Goal: Task Accomplishment & Management: Manage account settings

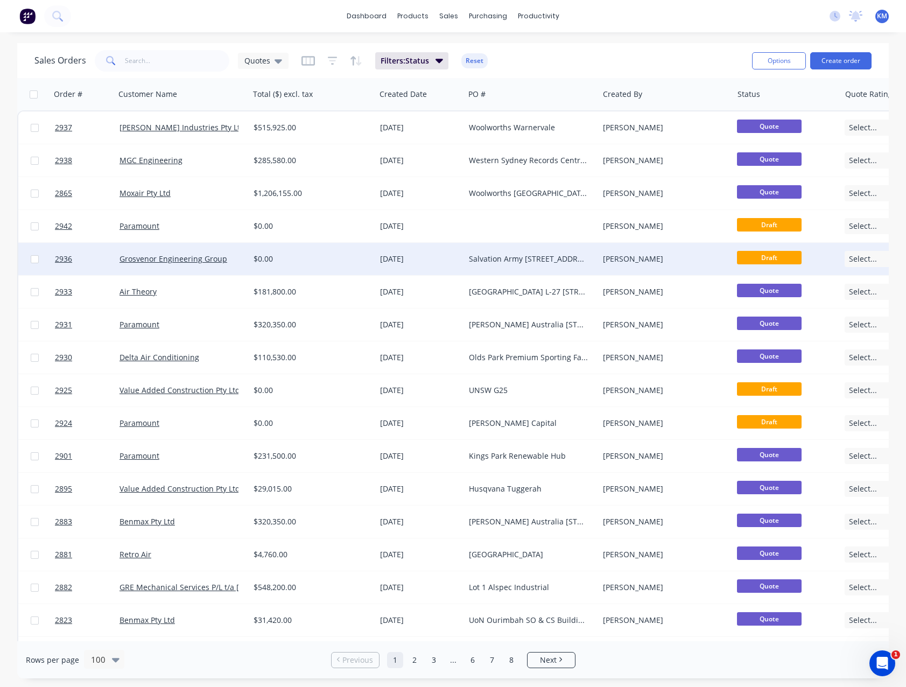
click at [319, 261] on div "$0.00" at bounding box center [310, 259] width 112 height 11
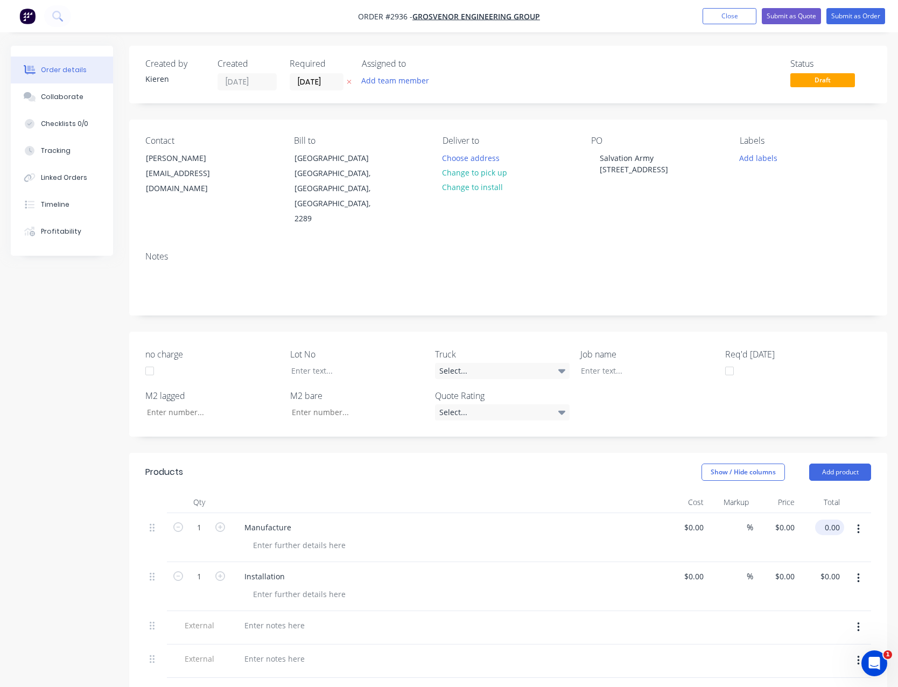
click at [834, 520] on input "0.00" at bounding box center [831, 528] width 25 height 16
type input "13565.00"
type input "$13,565.00"
click at [833, 569] on input "0.00" at bounding box center [831, 577] width 25 height 16
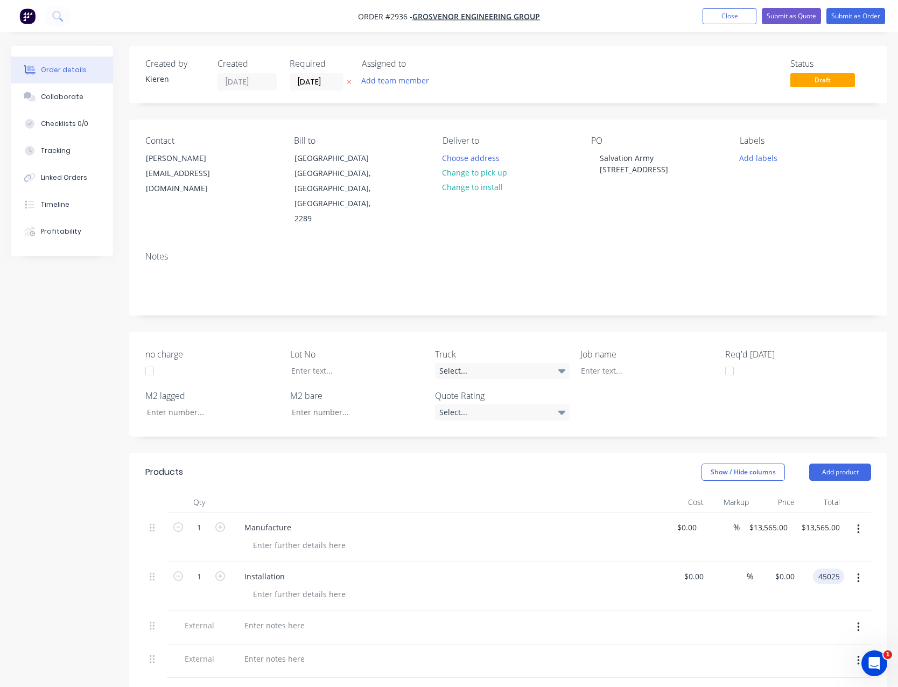
type input "45025"
type input "$45,025.00"
click at [774, 573] on div "$45,025.00 $0.00" at bounding box center [776, 586] width 46 height 49
click at [273, 618] on div at bounding box center [275, 626] width 78 height 16
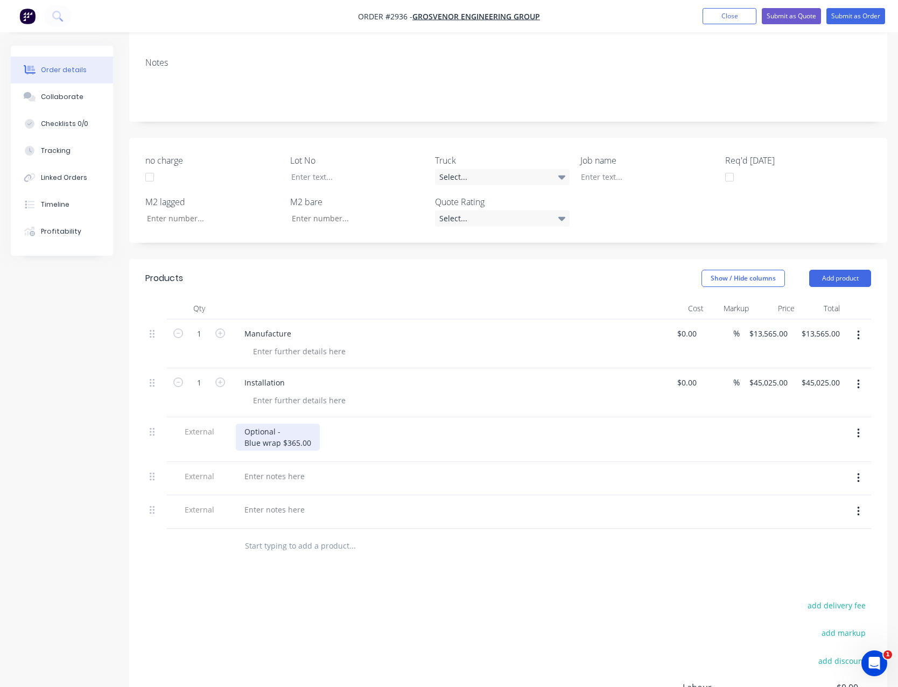
scroll to position [215, 0]
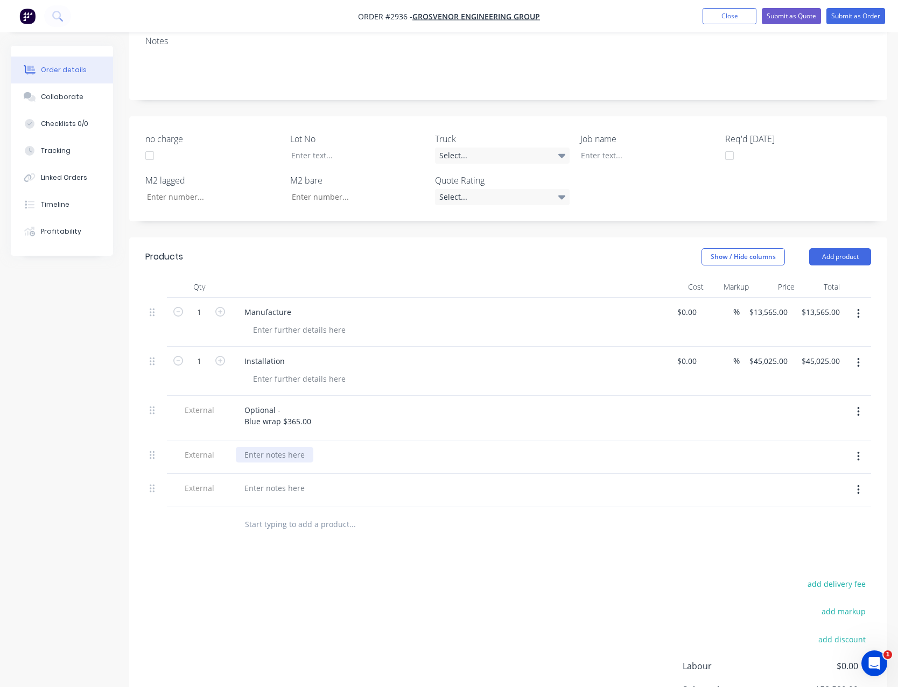
click at [265, 447] on div at bounding box center [275, 455] width 78 height 16
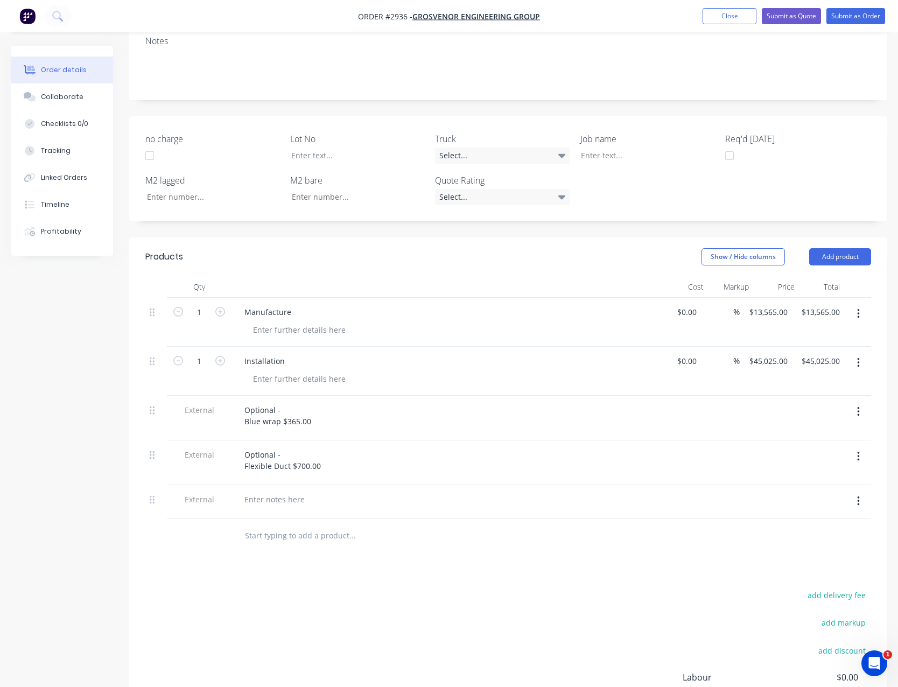
click at [856, 492] on button "button" at bounding box center [858, 501] width 25 height 19
click at [838, 543] on div "Delete" at bounding box center [820, 551] width 83 height 16
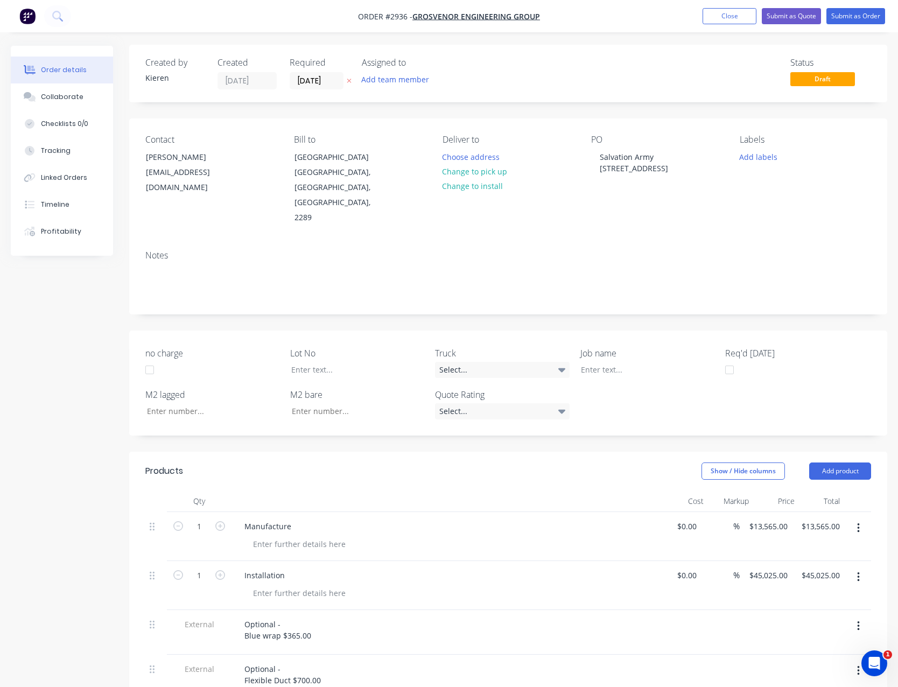
scroll to position [0, 0]
click at [788, 16] on button "Submit as Quote" at bounding box center [791, 16] width 59 height 16
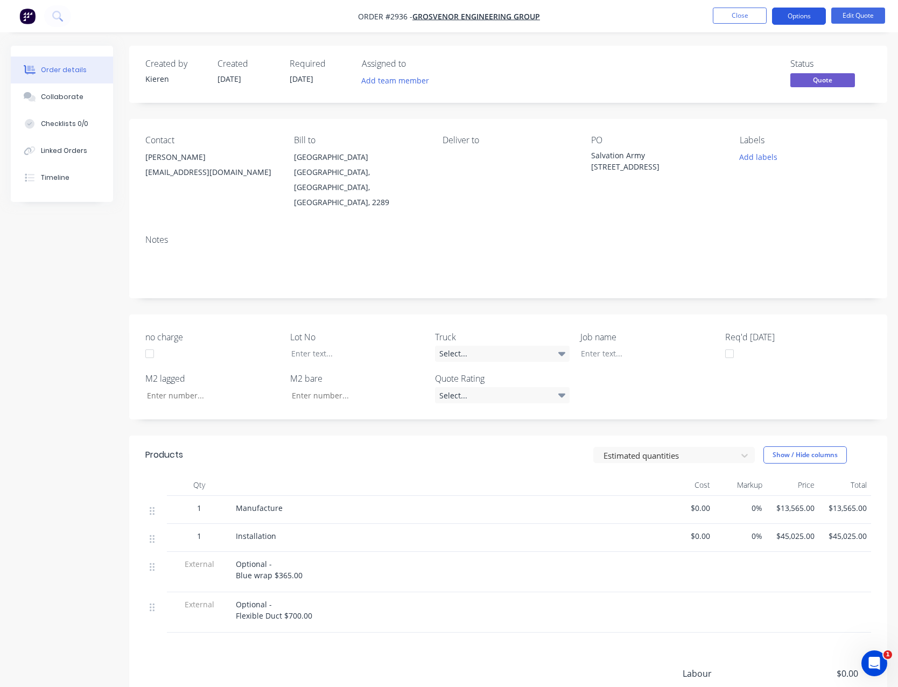
click at [797, 18] on button "Options" at bounding box center [799, 16] width 54 height 17
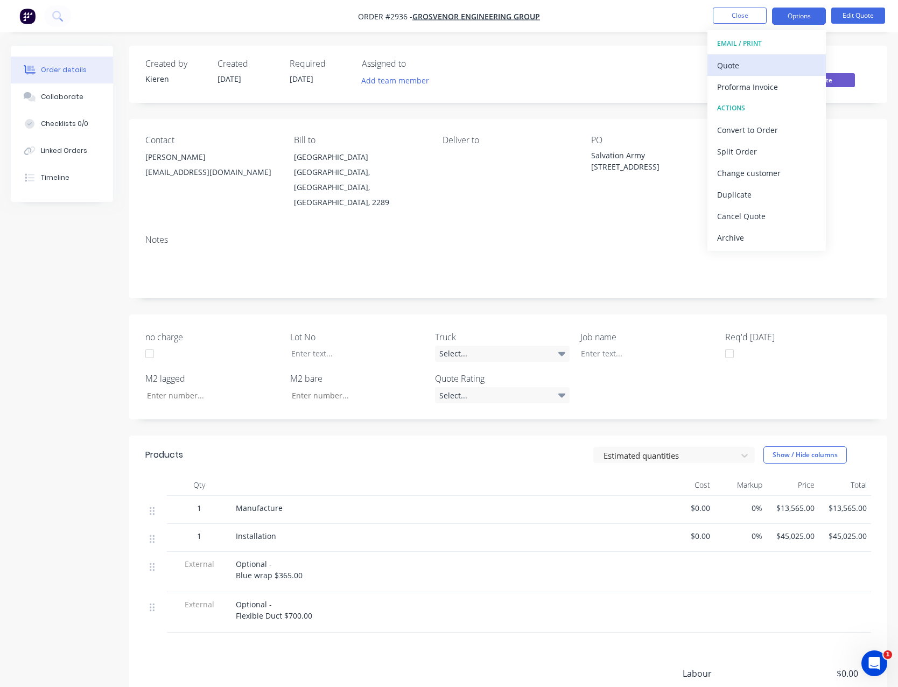
click at [741, 58] on div "Quote" at bounding box center [766, 66] width 99 height 16
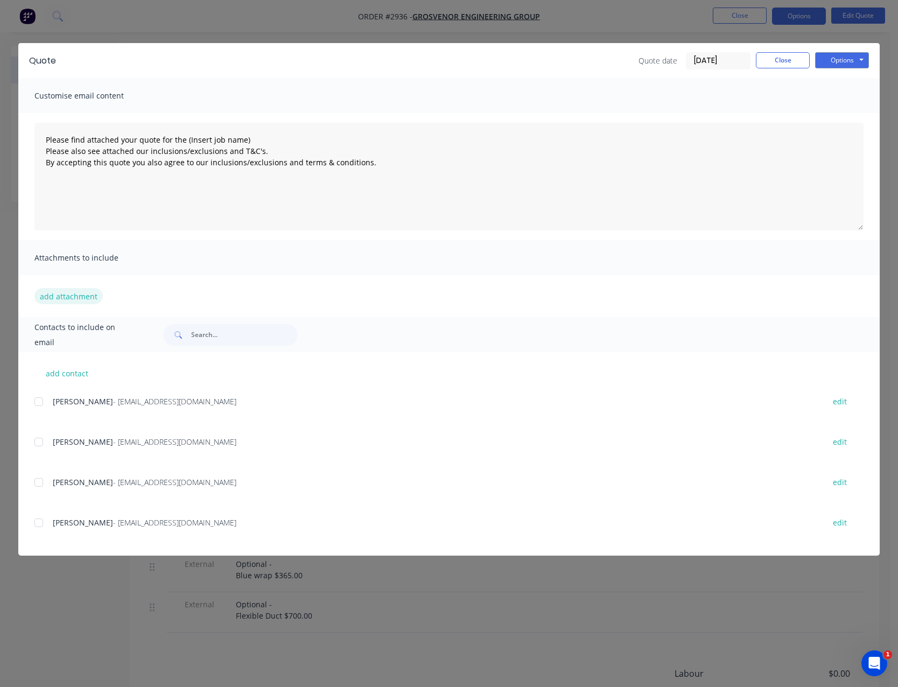
click at [81, 297] on button "add attachment" at bounding box center [68, 296] width 68 height 16
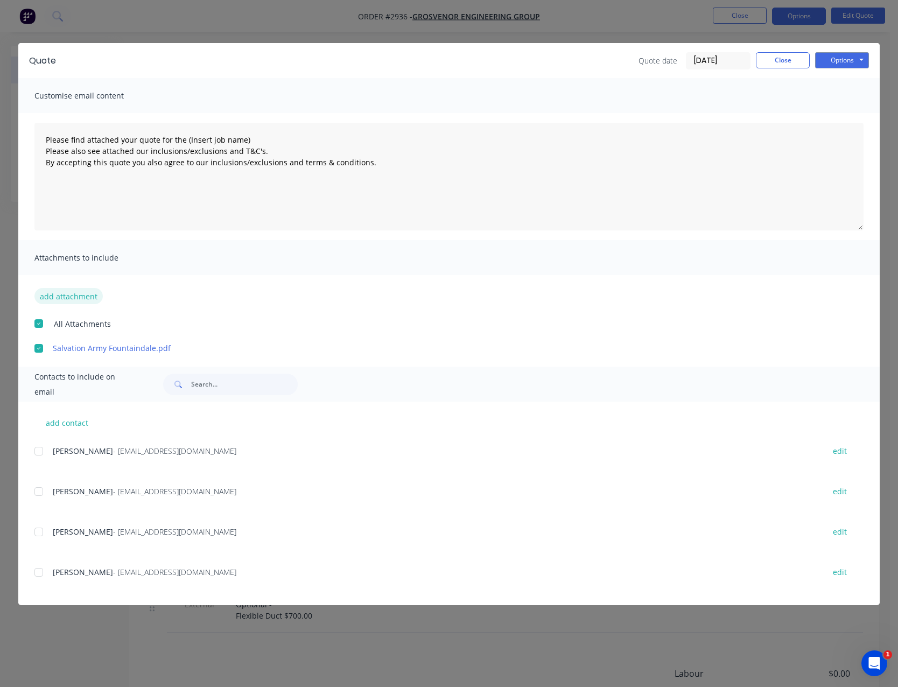
click at [64, 298] on button "add attachment" at bounding box center [68, 296] width 68 height 16
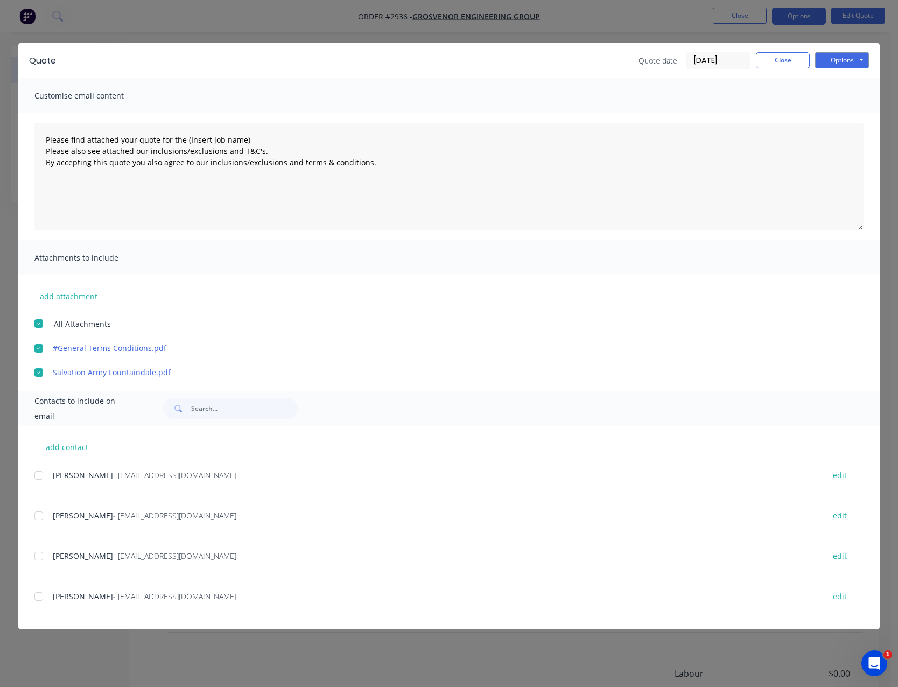
click at [47, 473] on div at bounding box center [39, 476] width 22 height 22
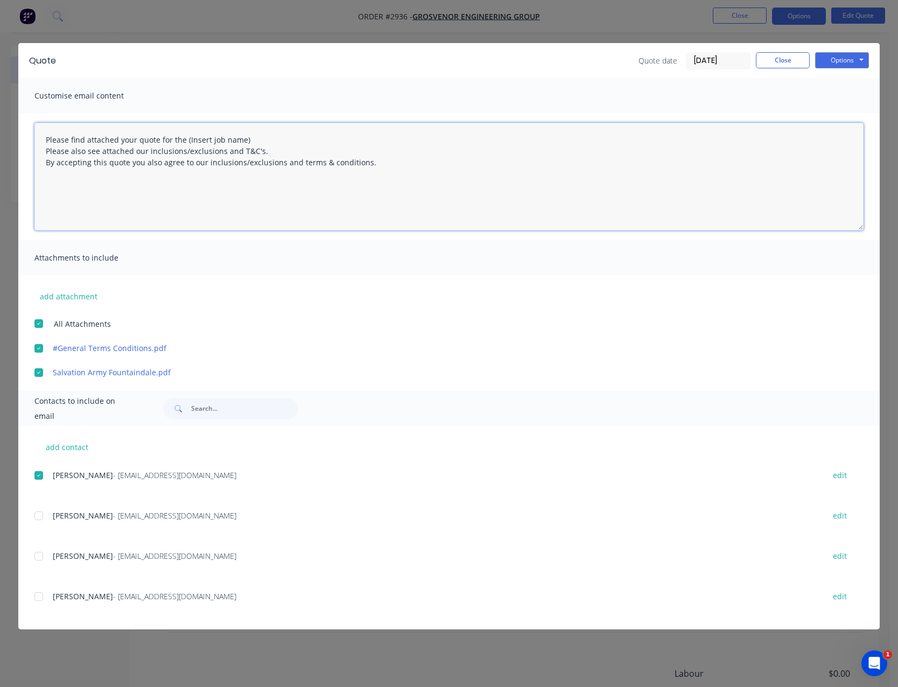
click at [253, 140] on textarea "Please find attached your quote for the (Insert job name) Please also see attac…" at bounding box center [448, 177] width 829 height 108
type textarea "Please find attached your quote for the Salvation Army Fountaindale Please also…"
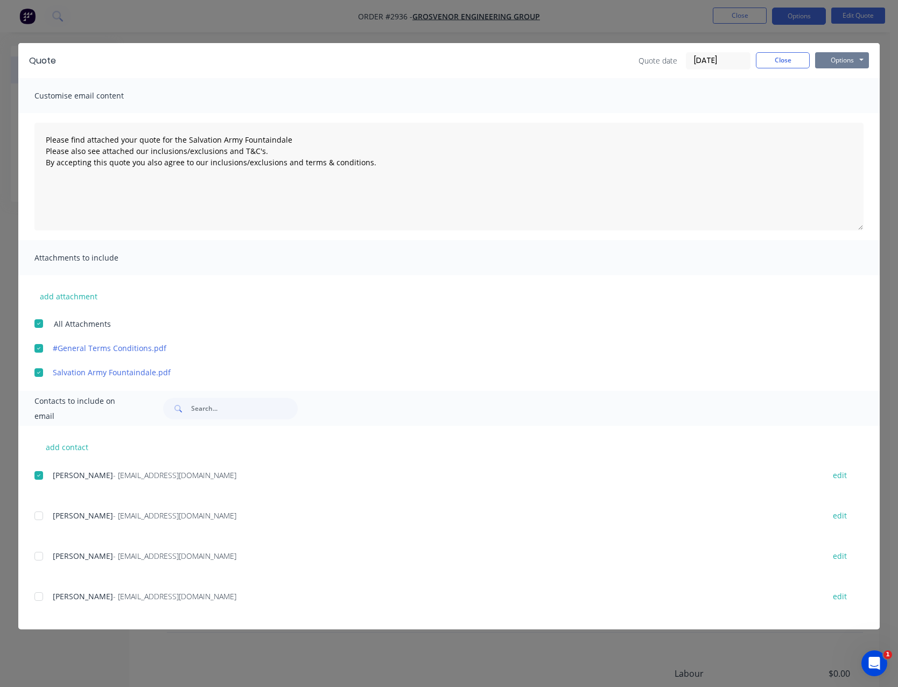
click at [832, 63] on button "Options" at bounding box center [842, 60] width 54 height 16
click at [831, 112] on button "Email" at bounding box center [849, 115] width 69 height 18
click at [766, 60] on button "Close" at bounding box center [783, 60] width 54 height 16
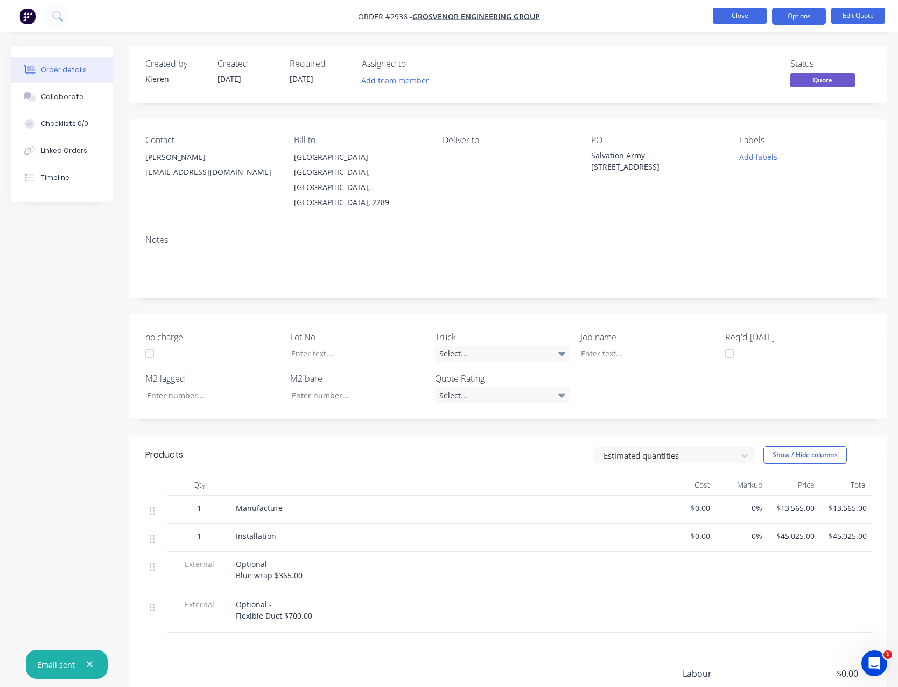
click at [752, 23] on button "Close" at bounding box center [740, 16] width 54 height 16
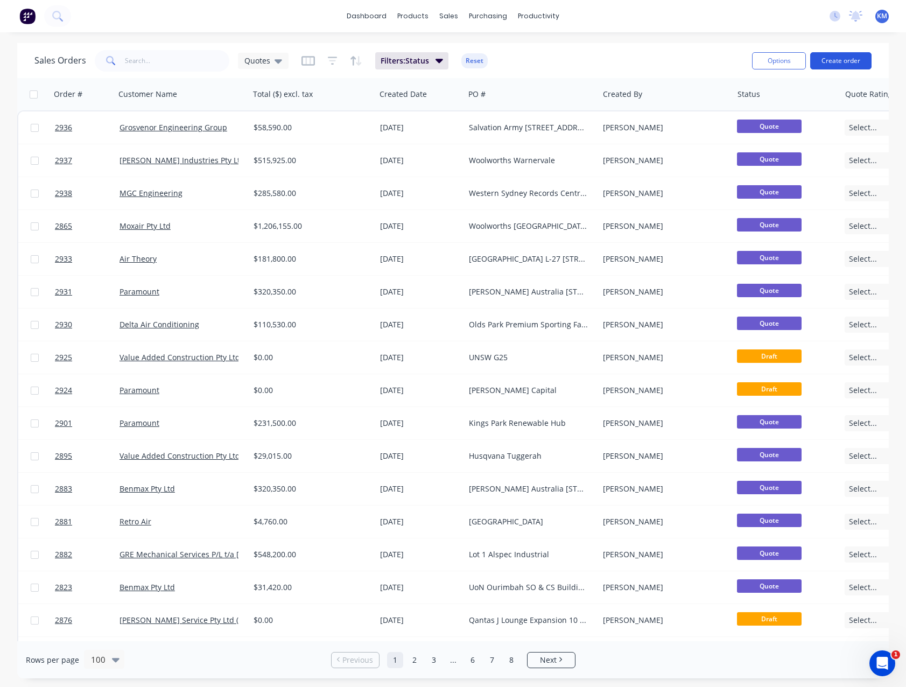
click at [847, 64] on button "Create order" at bounding box center [840, 60] width 61 height 17
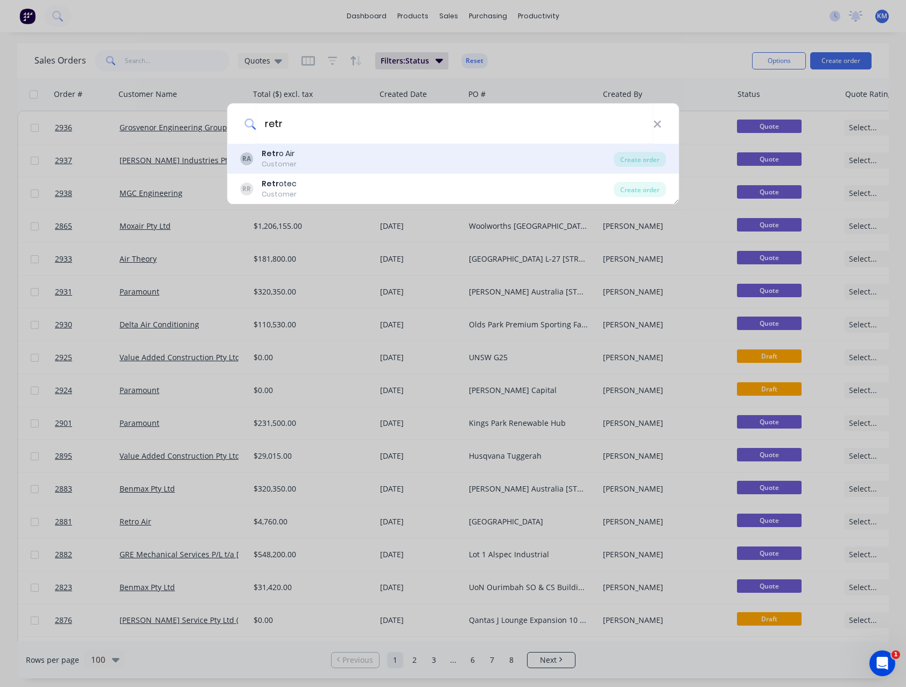
type input "retr"
click at [341, 151] on div "RA Retr o Air Customer" at bounding box center [427, 158] width 374 height 21
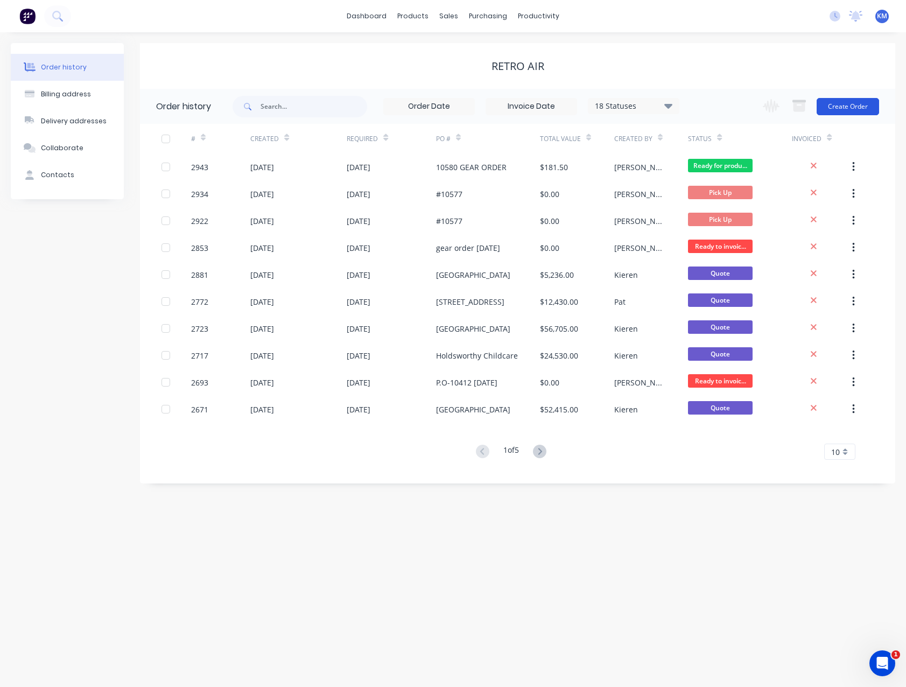
click at [852, 105] on button "Create Order" at bounding box center [848, 106] width 62 height 17
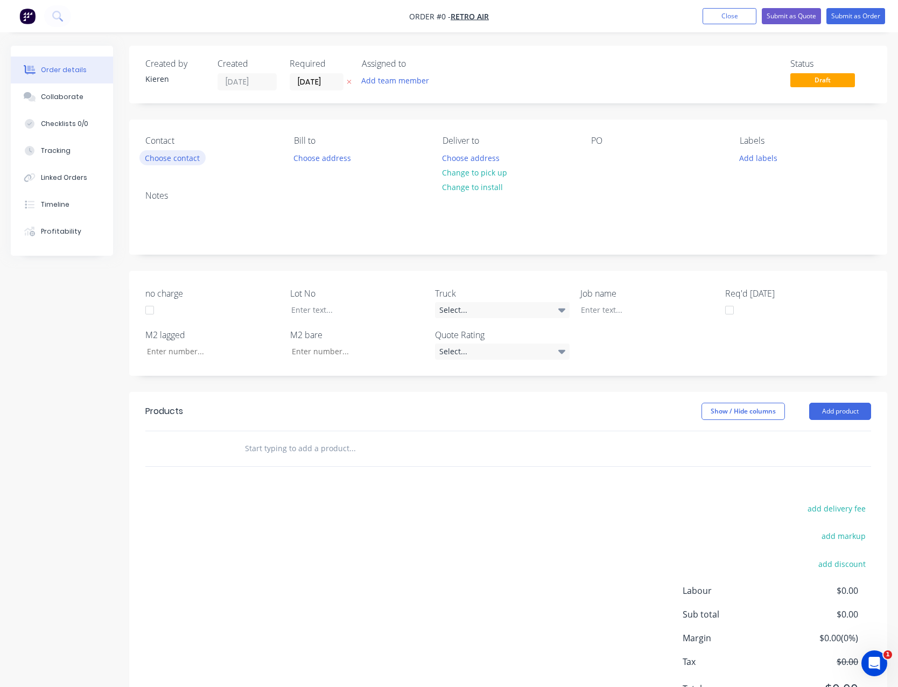
click at [185, 156] on button "Choose contact" at bounding box center [172, 157] width 66 height 15
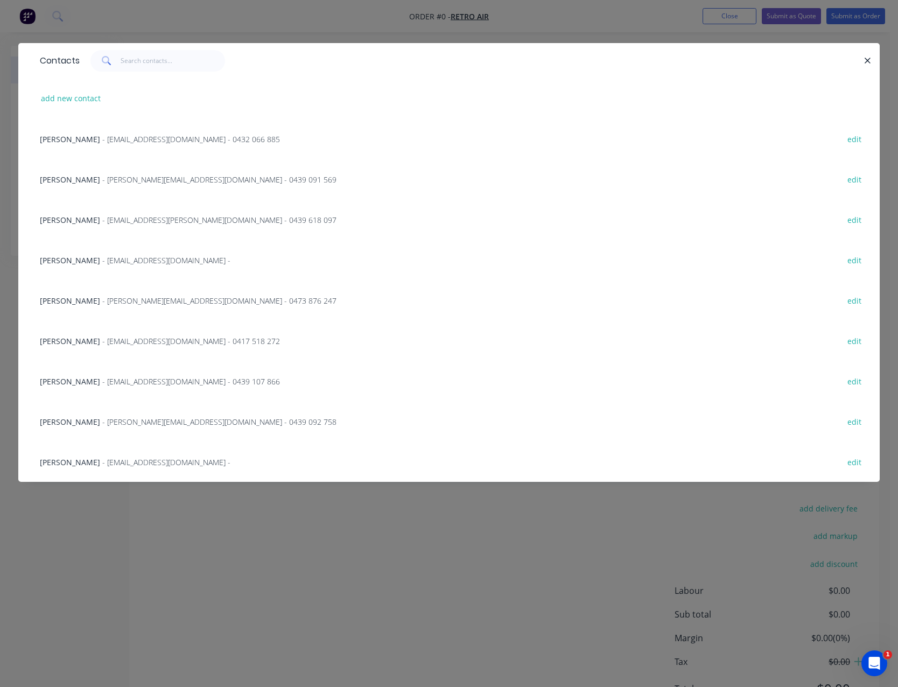
click at [176, 184] on span "- [PERSON_NAME][EMAIL_ADDRESS][DOMAIN_NAME] - 0439 091 569" at bounding box center [219, 179] width 234 height 10
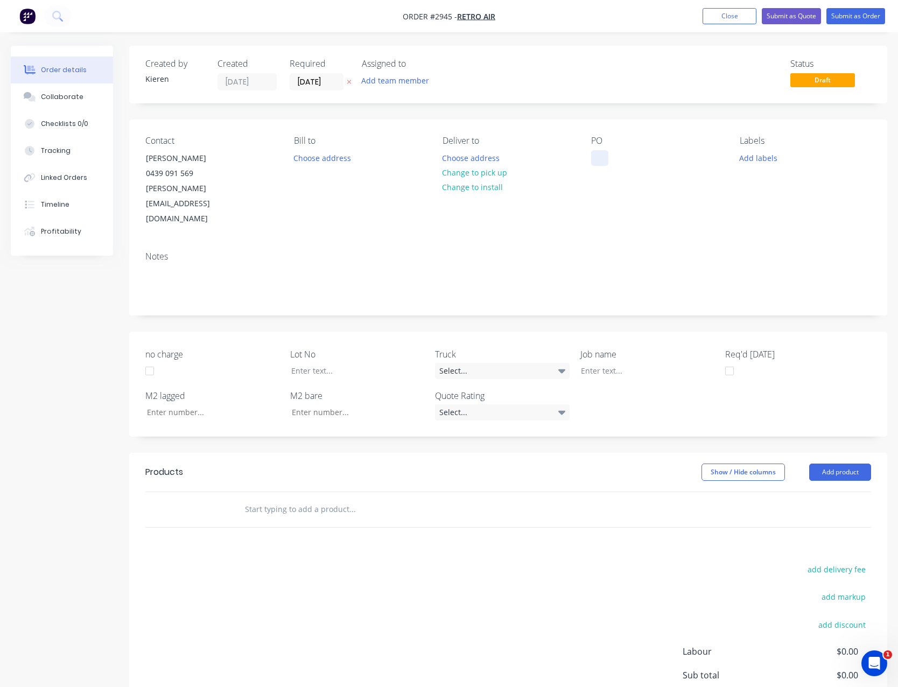
click at [608, 164] on div "PO" at bounding box center [656, 181] width 131 height 91
click at [833, 464] on button "Add product" at bounding box center [840, 472] width 62 height 17
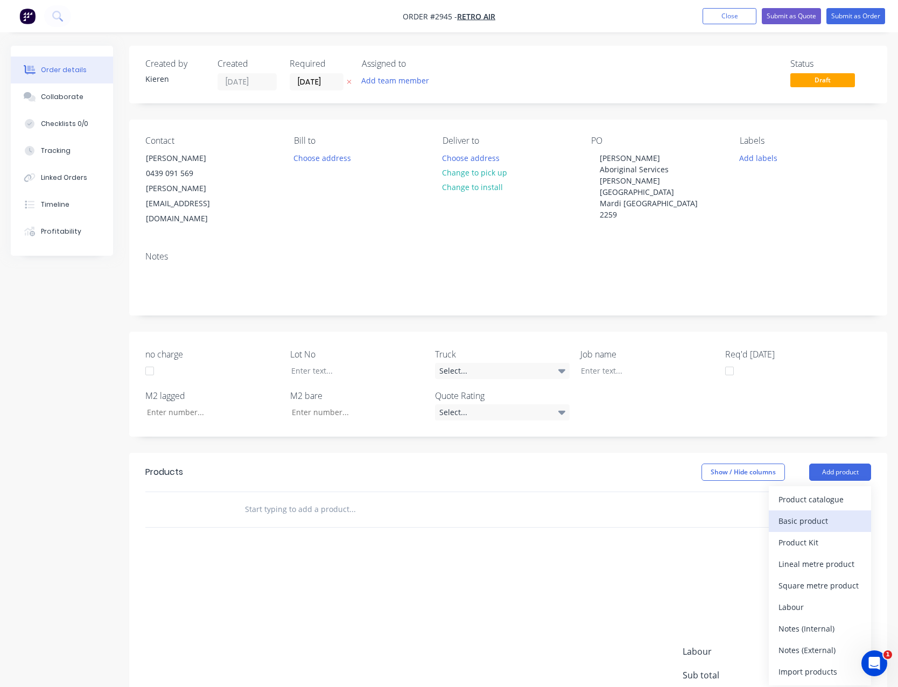
click at [829, 513] on div "Basic product" at bounding box center [820, 521] width 83 height 16
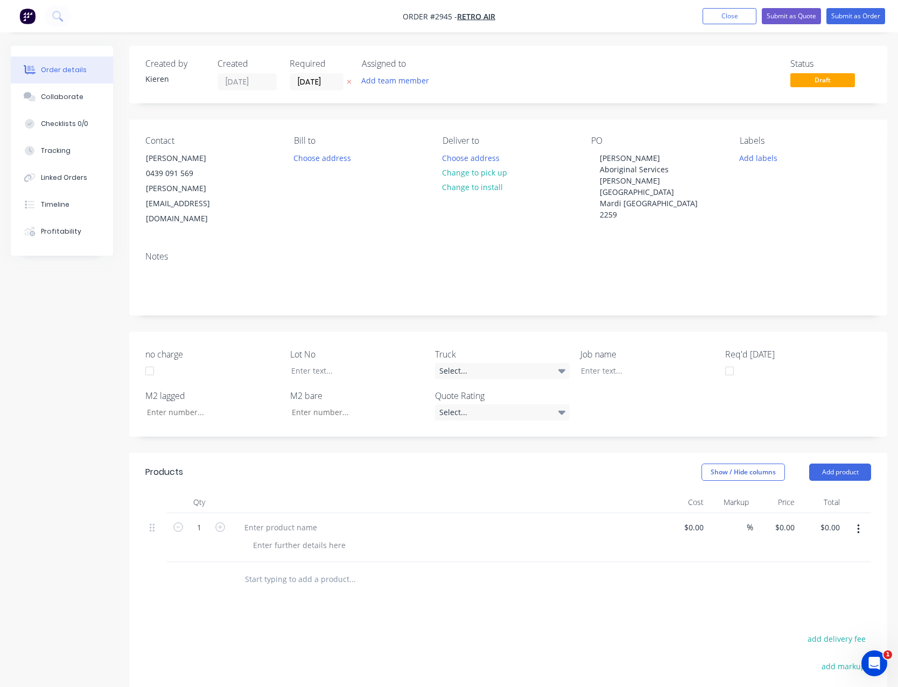
drag, startPoint x: 836, startPoint y: 444, endPoint x: 829, endPoint y: 457, distance: 15.2
click at [836, 464] on button "Add product" at bounding box center [840, 472] width 62 height 17
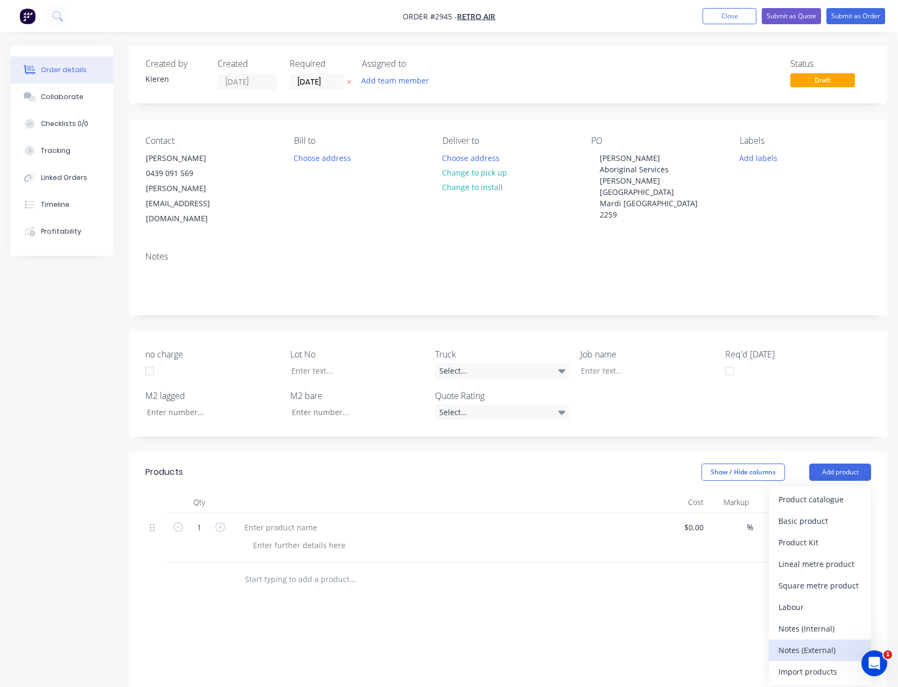
click at [817, 642] on div "Notes (External)" at bounding box center [820, 650] width 83 height 16
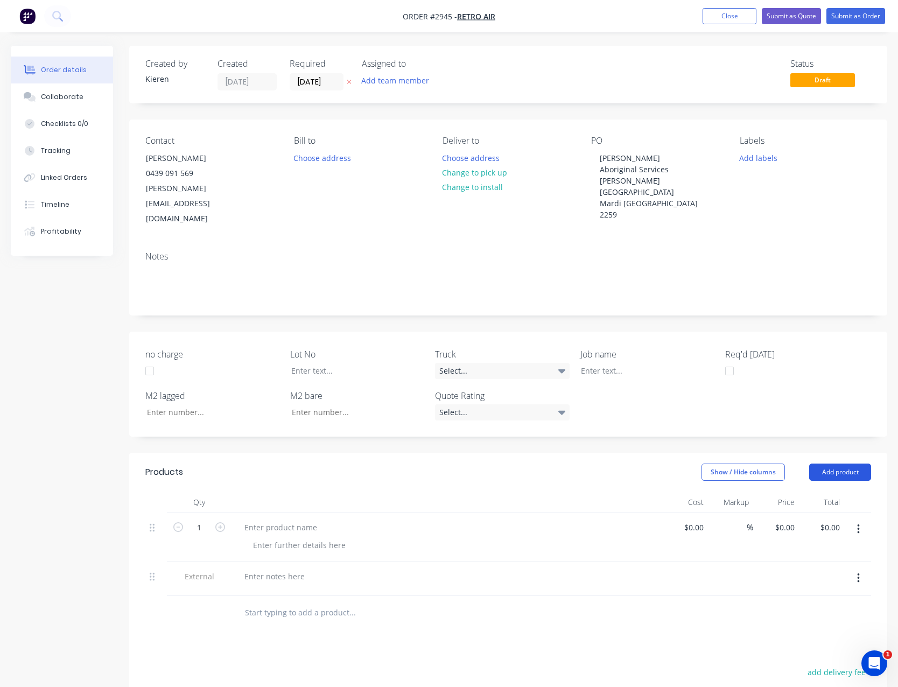
click at [836, 464] on button "Add product" at bounding box center [840, 472] width 62 height 17
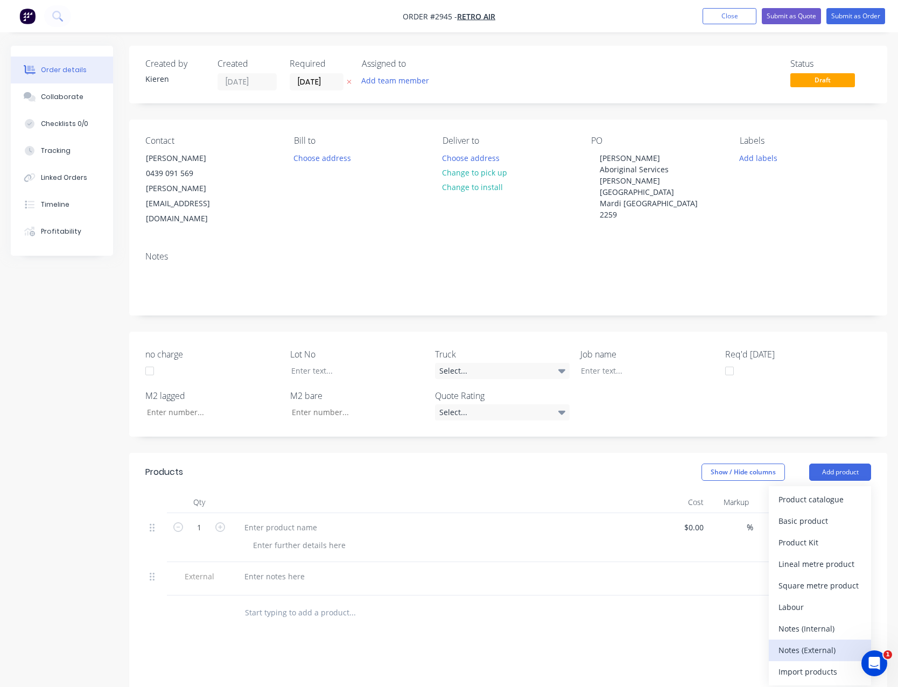
click at [829, 642] on div "Notes (External)" at bounding box center [820, 650] width 83 height 16
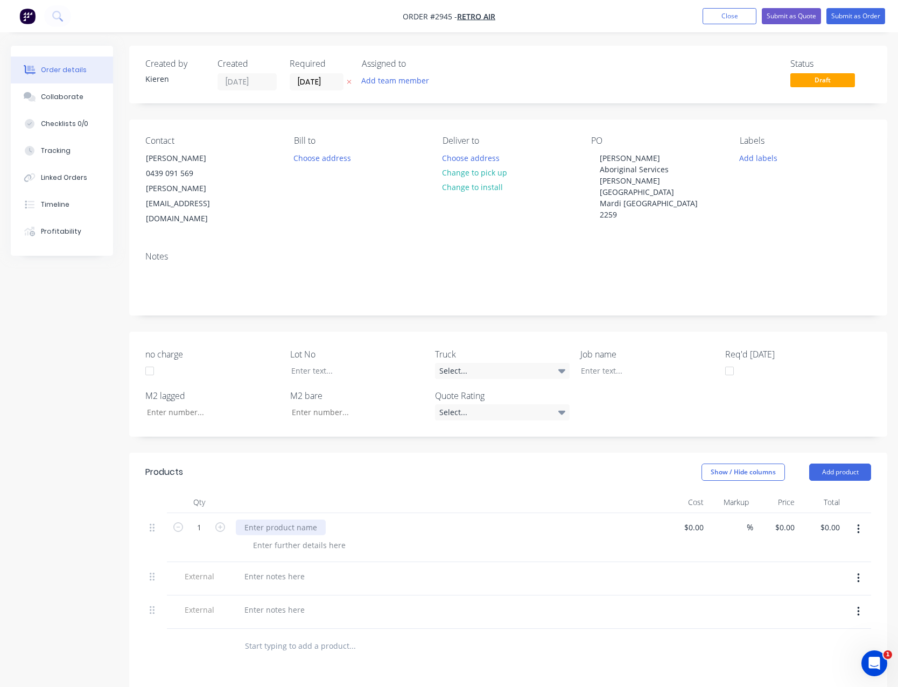
click at [305, 520] on div at bounding box center [281, 528] width 90 height 16
click at [286, 569] on div at bounding box center [275, 577] width 78 height 16
click at [284, 569] on div at bounding box center [275, 577] width 78 height 16
click at [282, 613] on div at bounding box center [275, 621] width 78 height 16
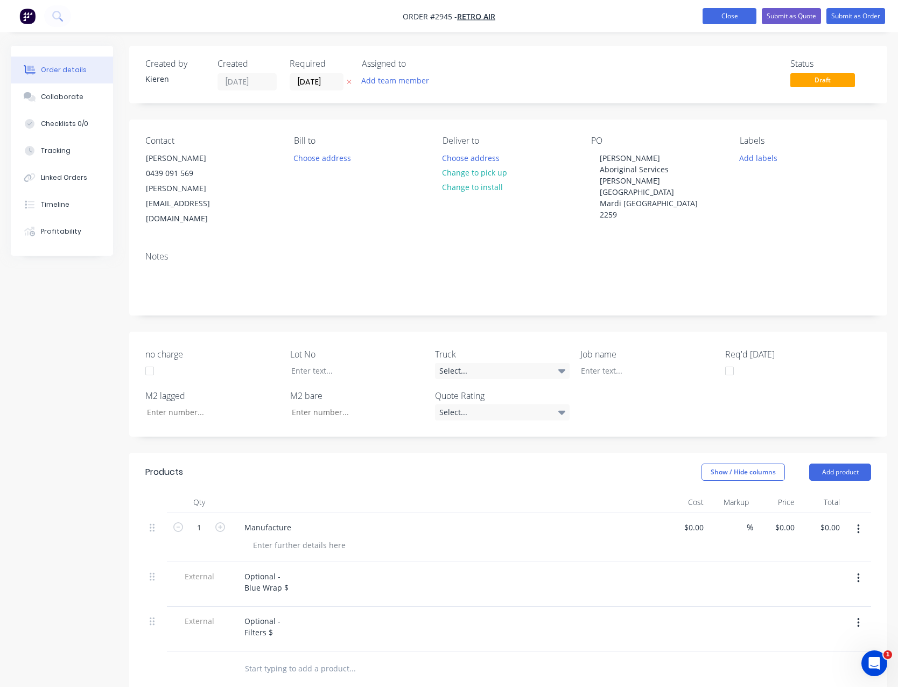
click at [745, 18] on button "Close" at bounding box center [730, 16] width 54 height 16
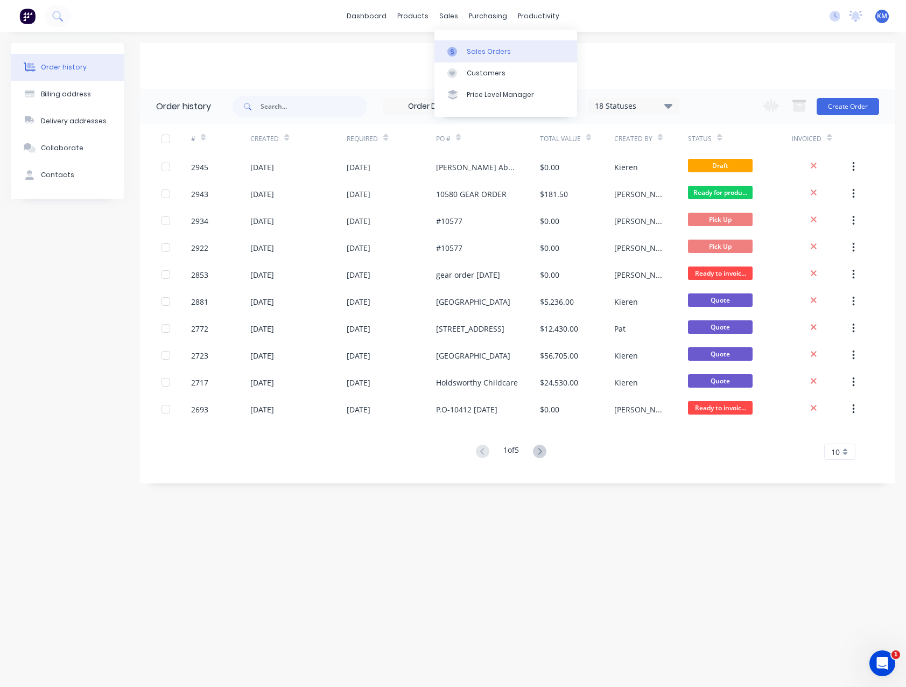
click at [474, 51] on div "Sales Orders" at bounding box center [489, 52] width 44 height 10
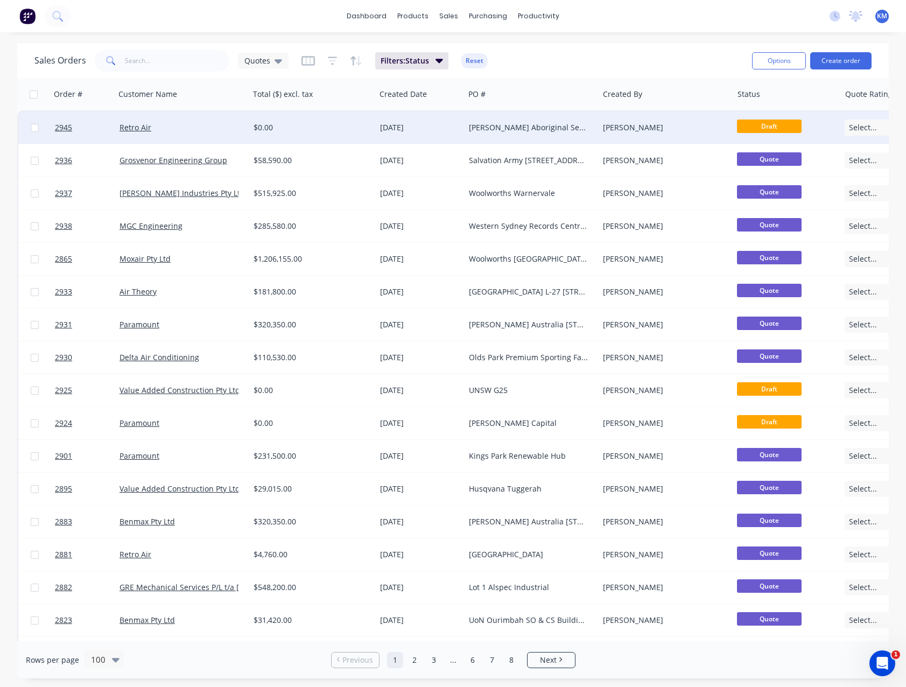
click at [455, 129] on div "[DATE]" at bounding box center [420, 127] width 80 height 11
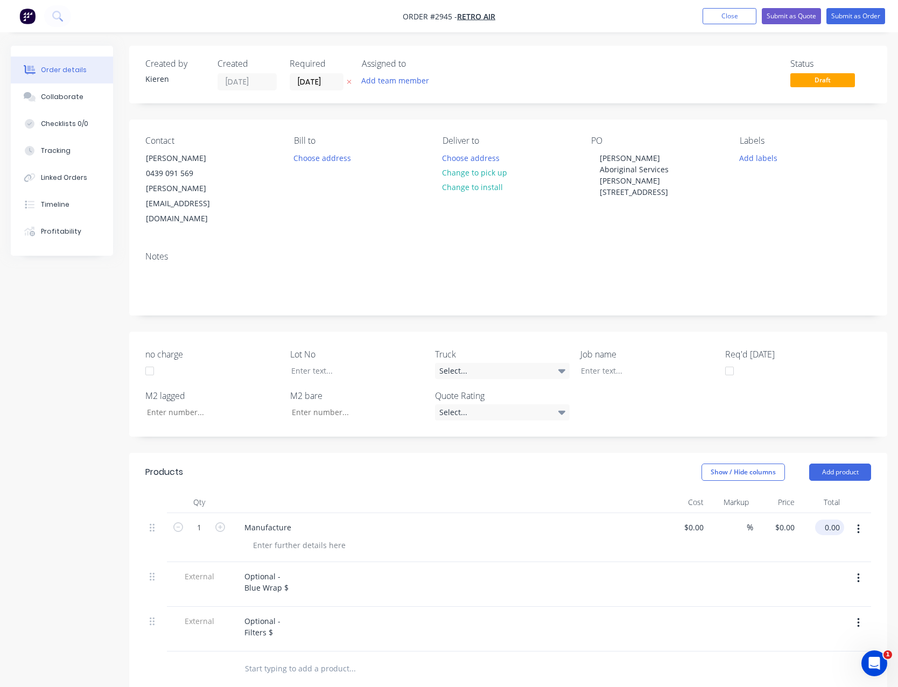
click at [829, 520] on input "0.00" at bounding box center [831, 528] width 25 height 16
type input "34525.00"
type input "$34,525.00"
click at [295, 569] on div "Optional - Blue Wrap $" at bounding box center [266, 582] width 61 height 27
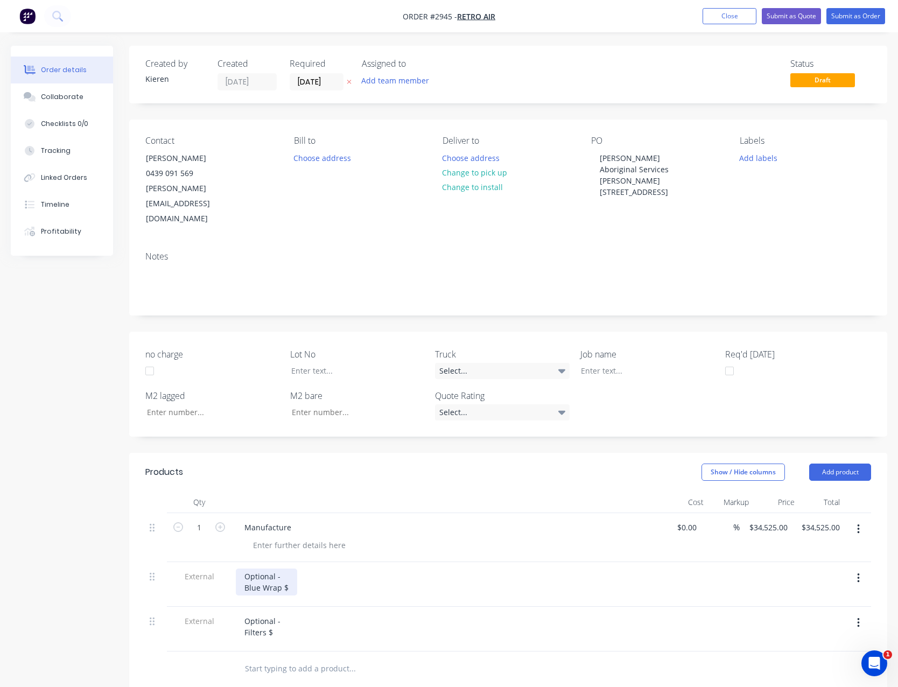
click at [294, 569] on div "Optional - Blue Wrap $" at bounding box center [266, 582] width 61 height 27
click at [276, 613] on div "Optional - Filters $" at bounding box center [262, 626] width 53 height 27
click at [777, 19] on button "Submit as Quote" at bounding box center [791, 16] width 59 height 16
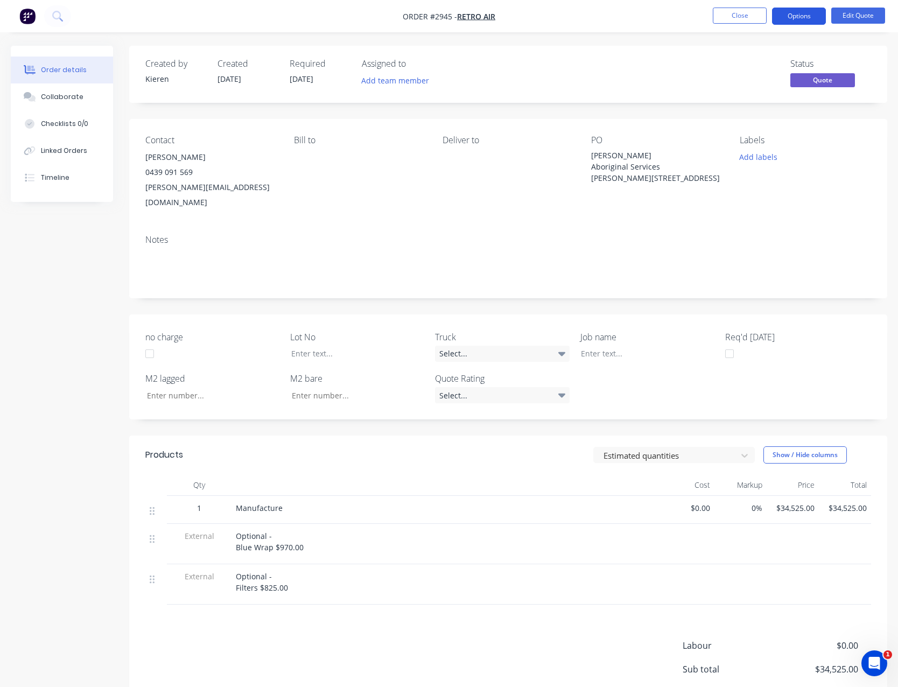
click at [780, 19] on button "Options" at bounding box center [799, 16] width 54 height 17
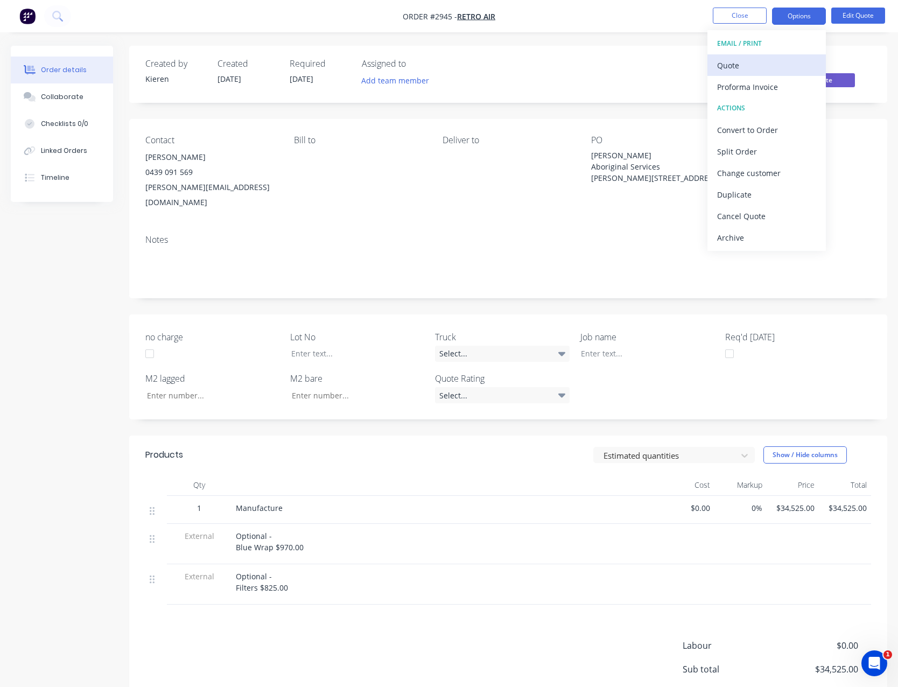
click at [755, 60] on div "Quote" at bounding box center [766, 66] width 99 height 16
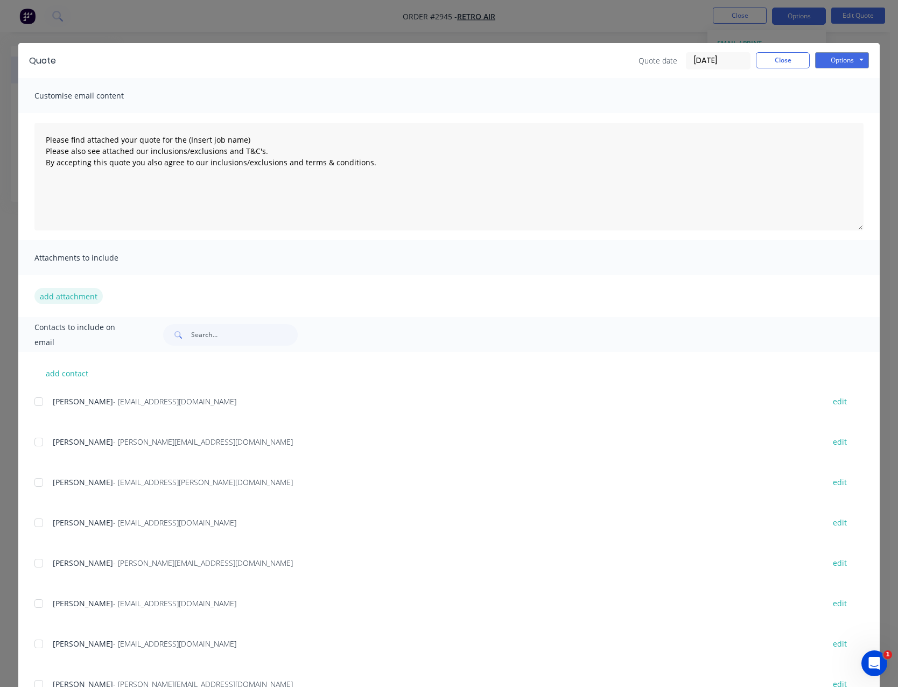
click at [61, 295] on button "add attachment" at bounding box center [68, 296] width 68 height 16
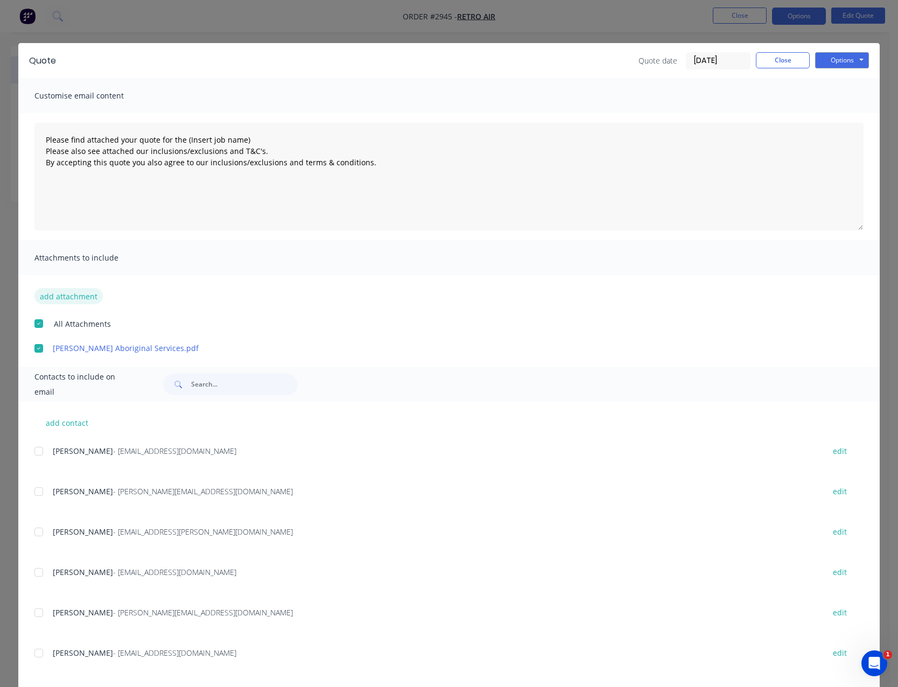
click at [55, 295] on button "add attachment" at bounding box center [68, 296] width 68 height 16
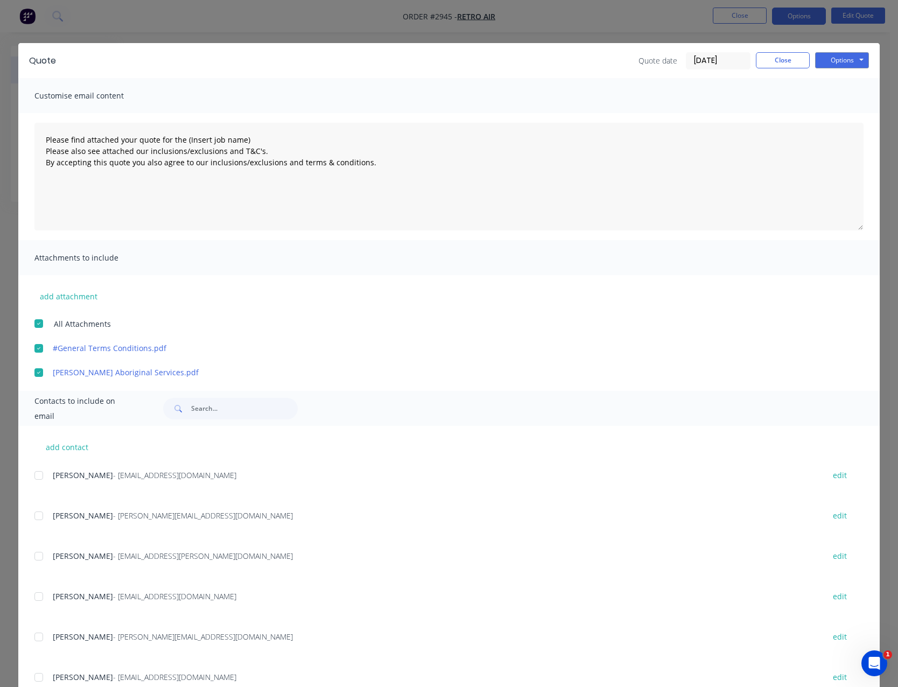
click at [35, 513] on div at bounding box center [39, 516] width 22 height 22
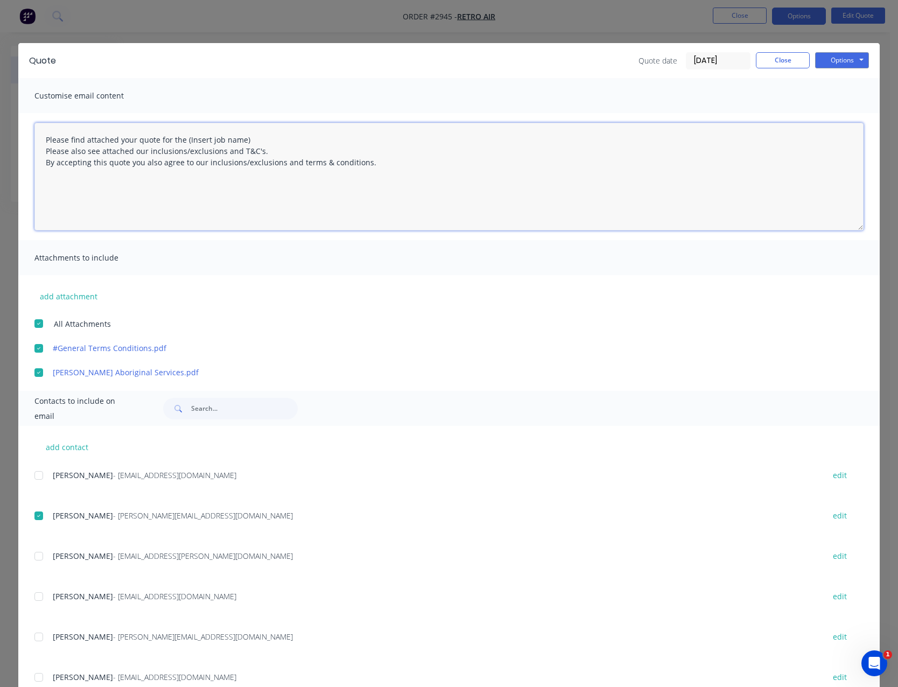
click at [244, 140] on textarea "Please find attached your quote for the (Insert job name) Please also see attac…" at bounding box center [448, 177] width 829 height 108
type textarea "Please find attached your quote for the [PERSON_NAME] Aboriginal Services Pleas…"
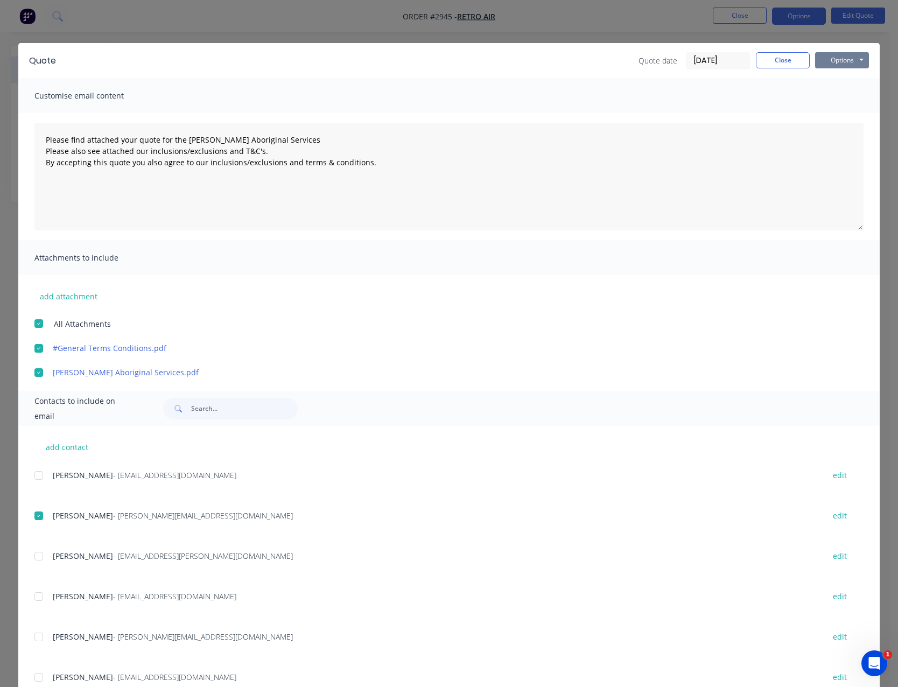
click at [828, 65] on button "Options" at bounding box center [842, 60] width 54 height 16
click at [846, 109] on button "Email" at bounding box center [849, 115] width 69 height 18
click at [776, 58] on button "Close" at bounding box center [783, 60] width 54 height 16
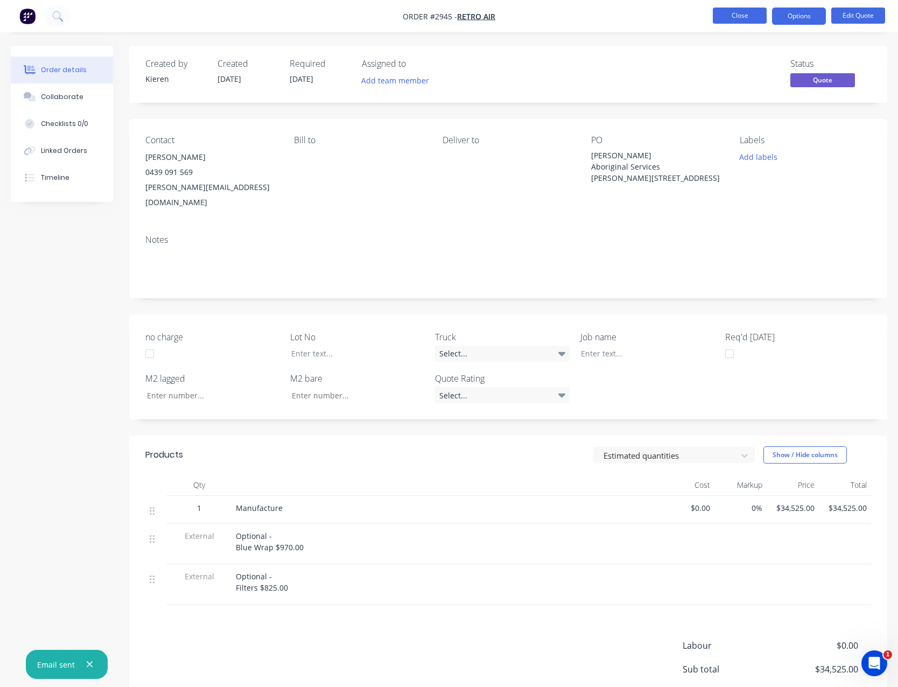
click at [742, 15] on button "Close" at bounding box center [740, 16] width 54 height 16
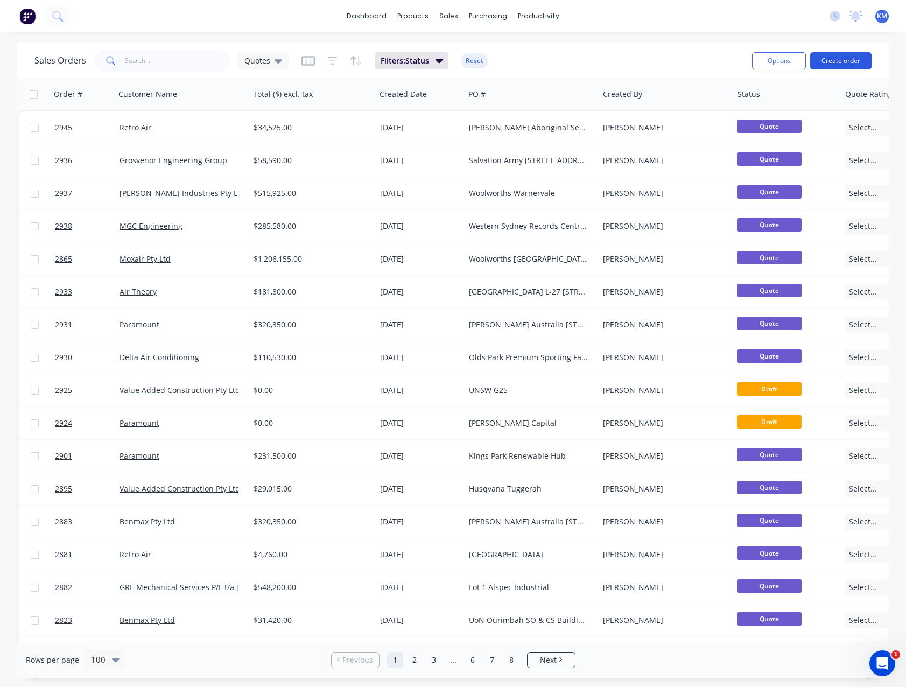
click at [832, 61] on button "Create order" at bounding box center [840, 60] width 61 height 17
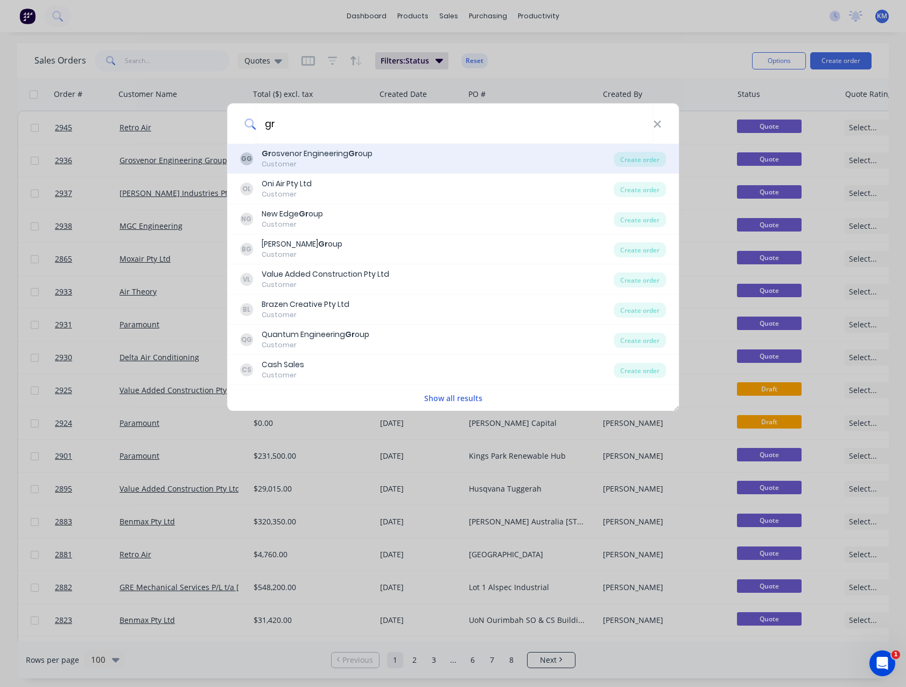
type input "gr"
click at [358, 158] on div "Gr osvenor Engineering Gr oup" at bounding box center [317, 153] width 111 height 11
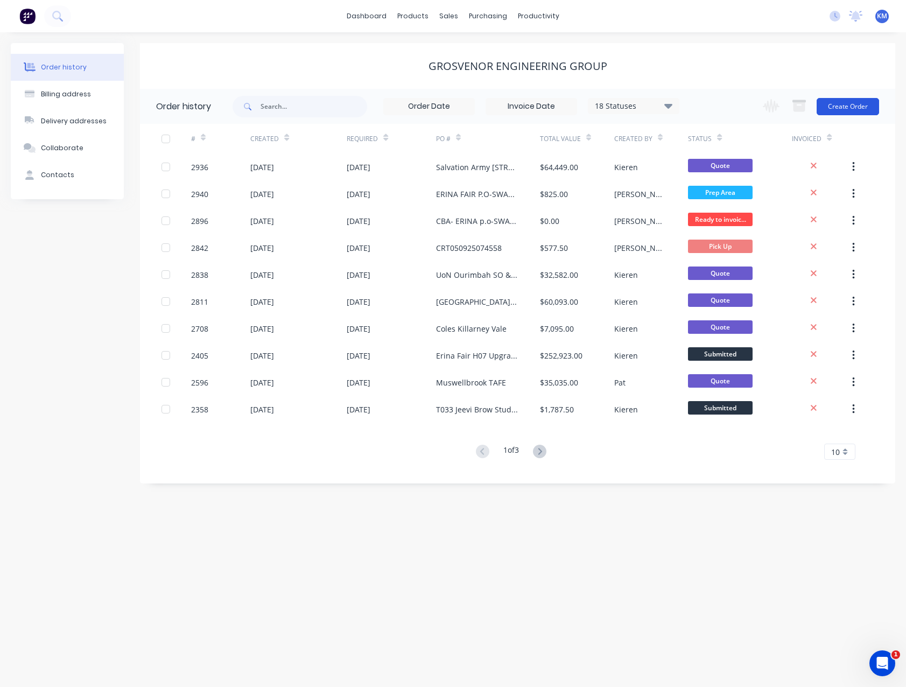
click at [832, 103] on button "Create Order" at bounding box center [848, 106] width 62 height 17
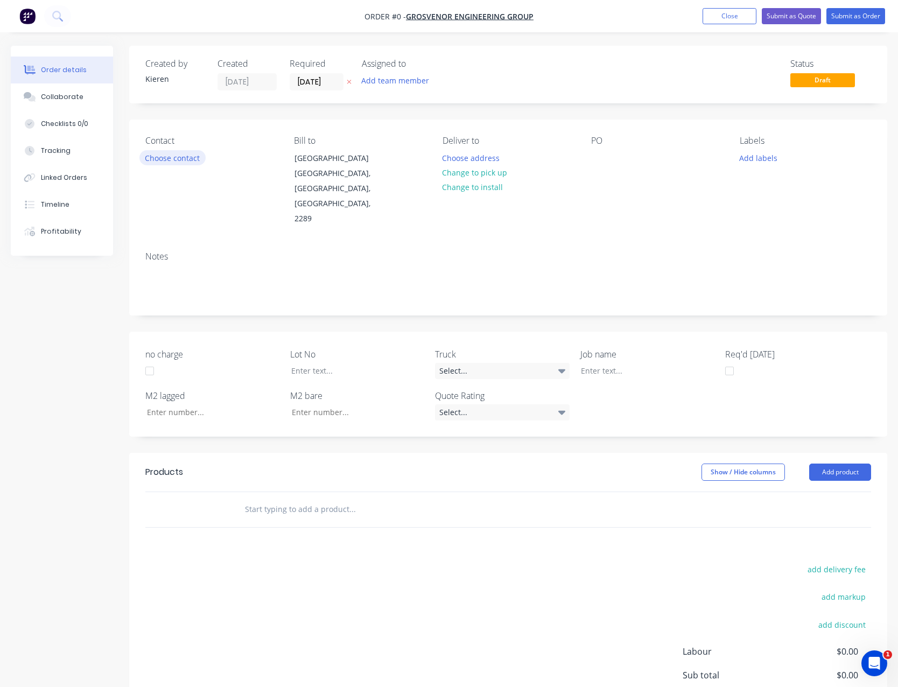
click at [198, 156] on button "Choose contact" at bounding box center [172, 157] width 66 height 15
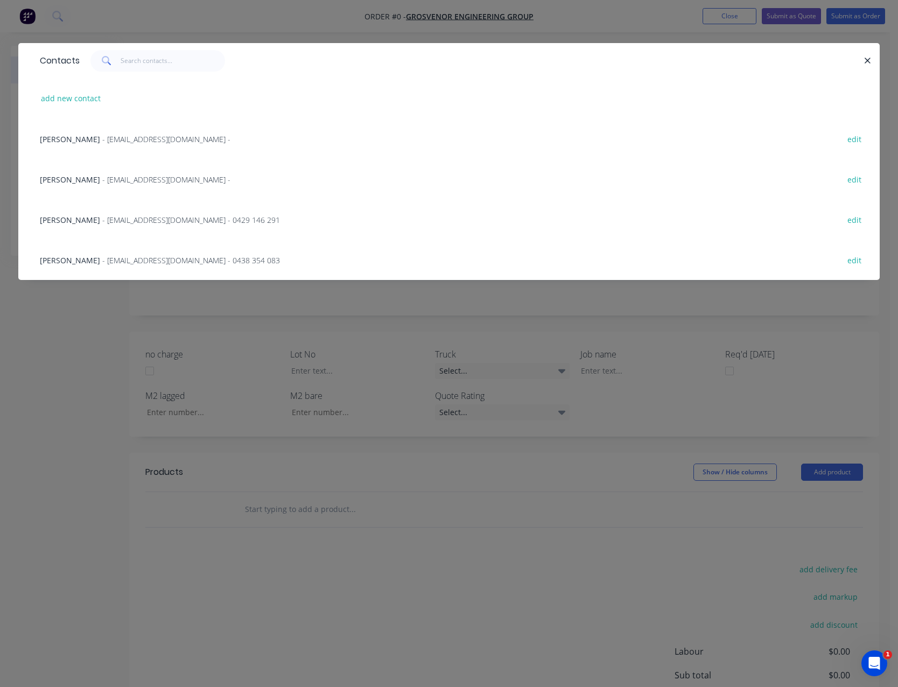
click at [165, 143] on span "- [EMAIL_ADDRESS][DOMAIN_NAME] -" at bounding box center [166, 139] width 128 height 10
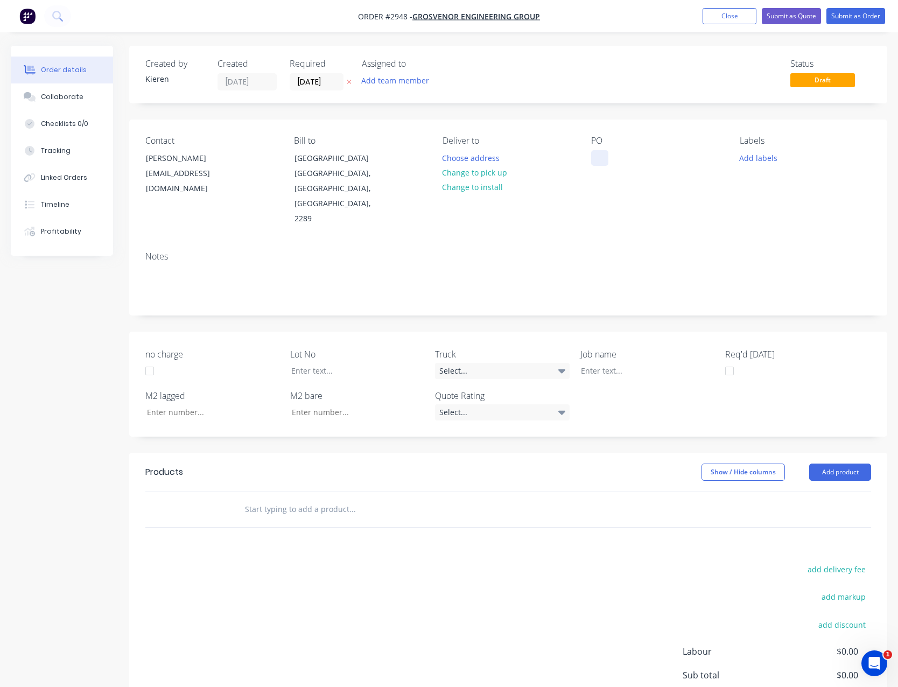
click at [605, 165] on div at bounding box center [599, 158] width 17 height 16
click at [602, 160] on div at bounding box center [599, 158] width 17 height 16
click at [831, 464] on button "Add product" at bounding box center [840, 472] width 62 height 17
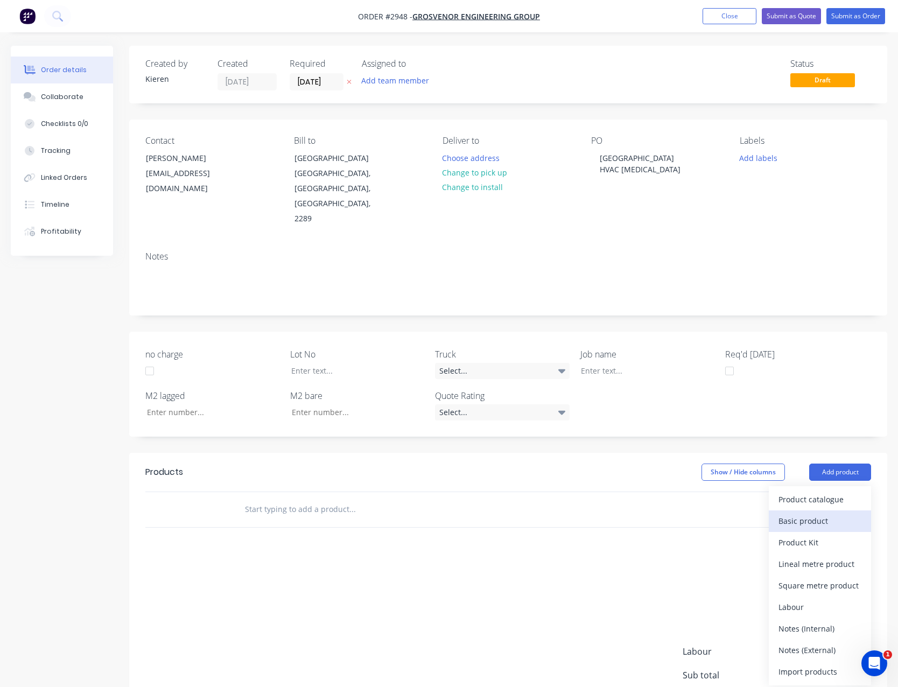
click at [809, 513] on div "Basic product" at bounding box center [820, 521] width 83 height 16
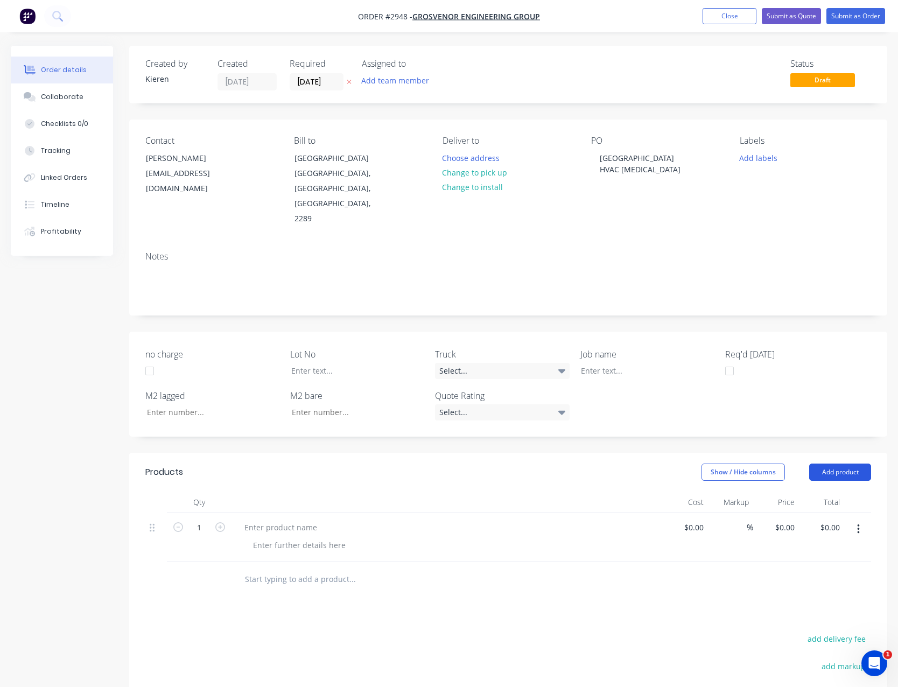
click at [833, 464] on button "Add product" at bounding box center [840, 472] width 62 height 17
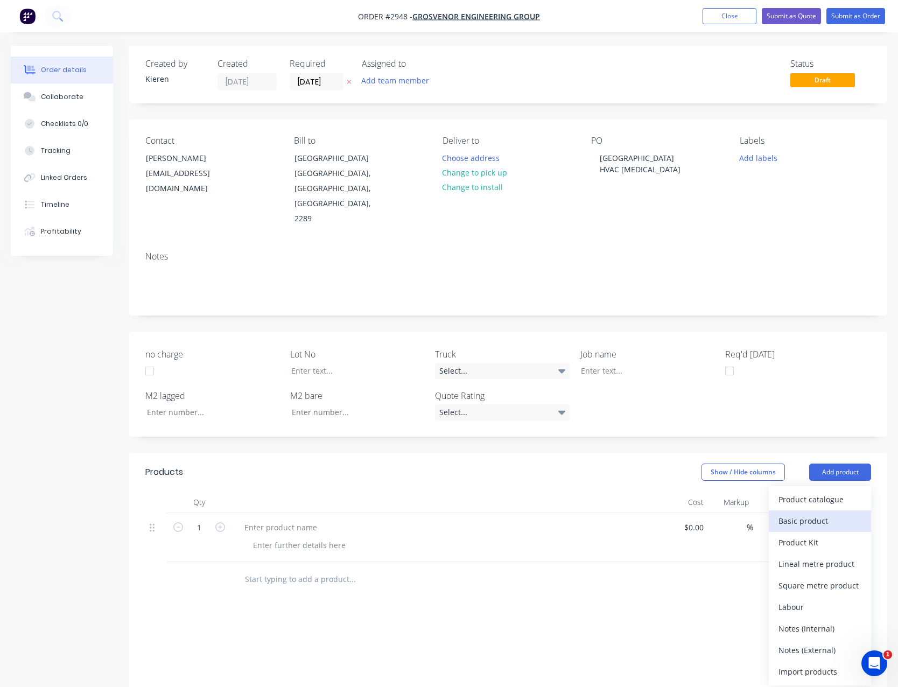
click at [824, 513] on div "Basic product" at bounding box center [820, 521] width 83 height 16
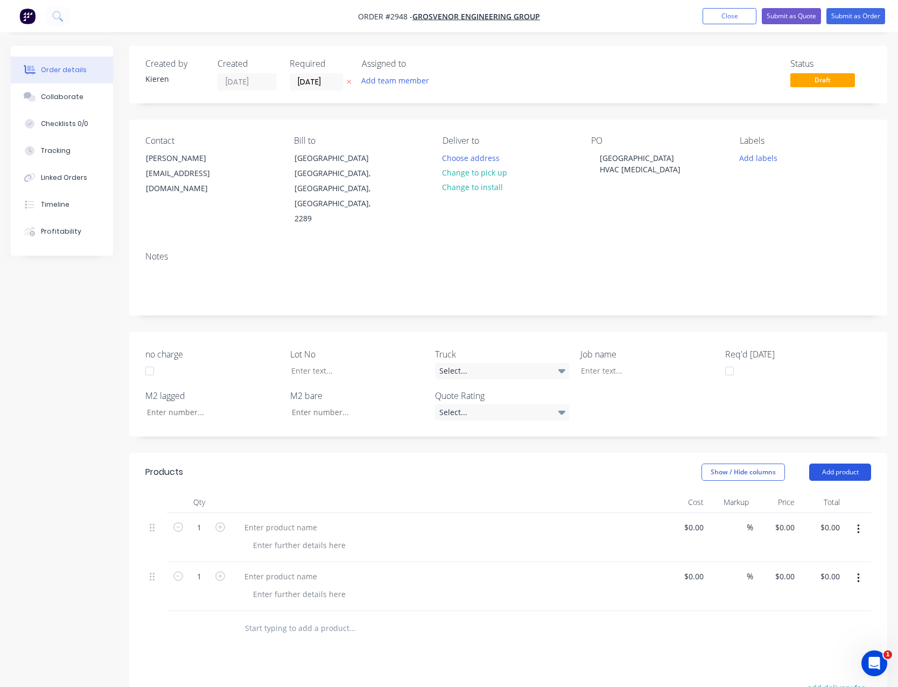
click at [831, 464] on button "Add product" at bounding box center [840, 472] width 62 height 17
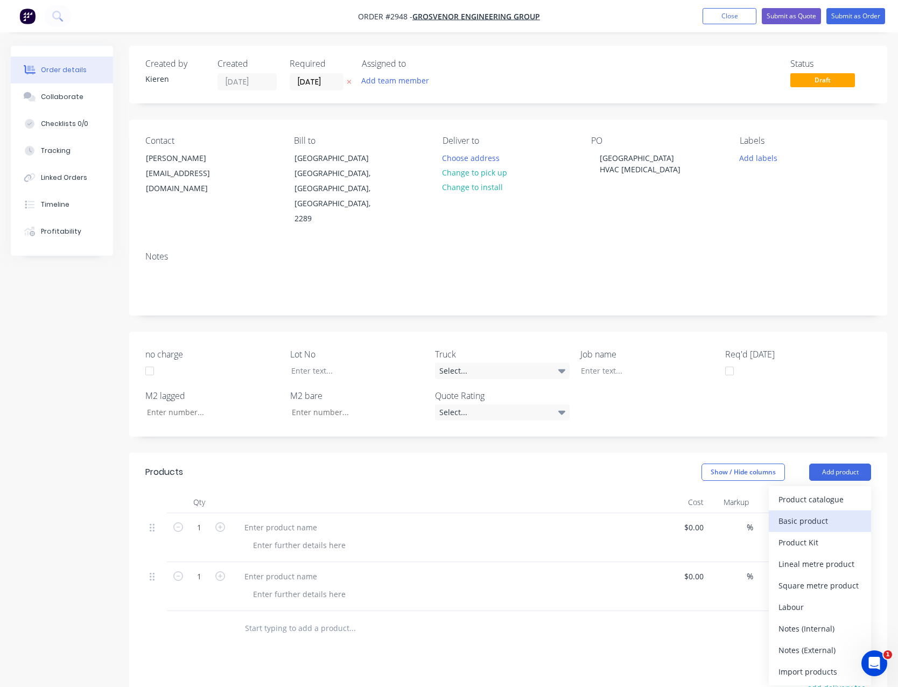
click at [812, 513] on div "Basic product" at bounding box center [820, 521] width 83 height 16
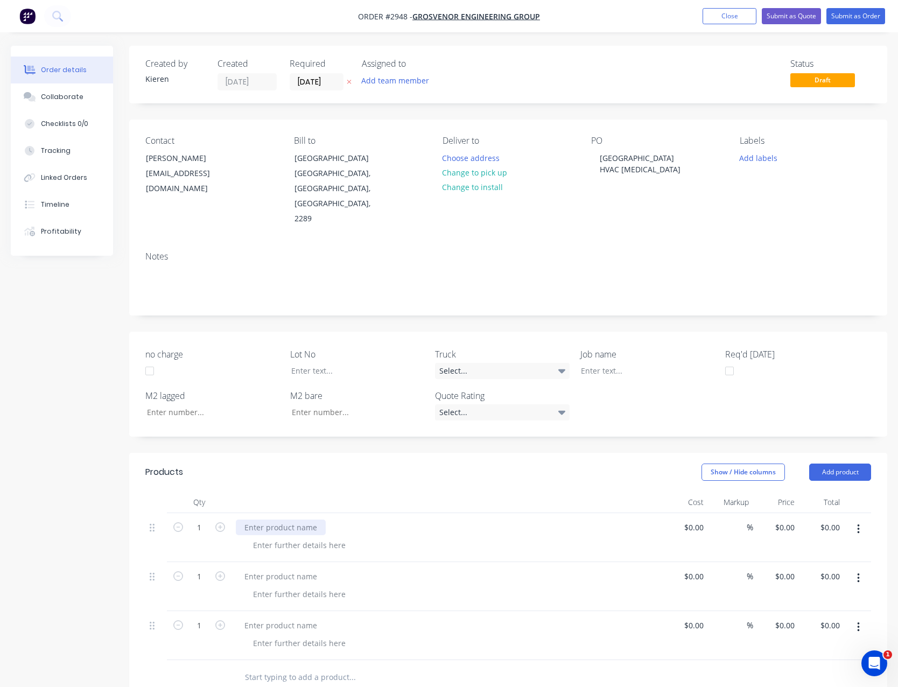
click at [302, 520] on div at bounding box center [281, 528] width 90 height 16
click at [269, 569] on div at bounding box center [281, 577] width 90 height 16
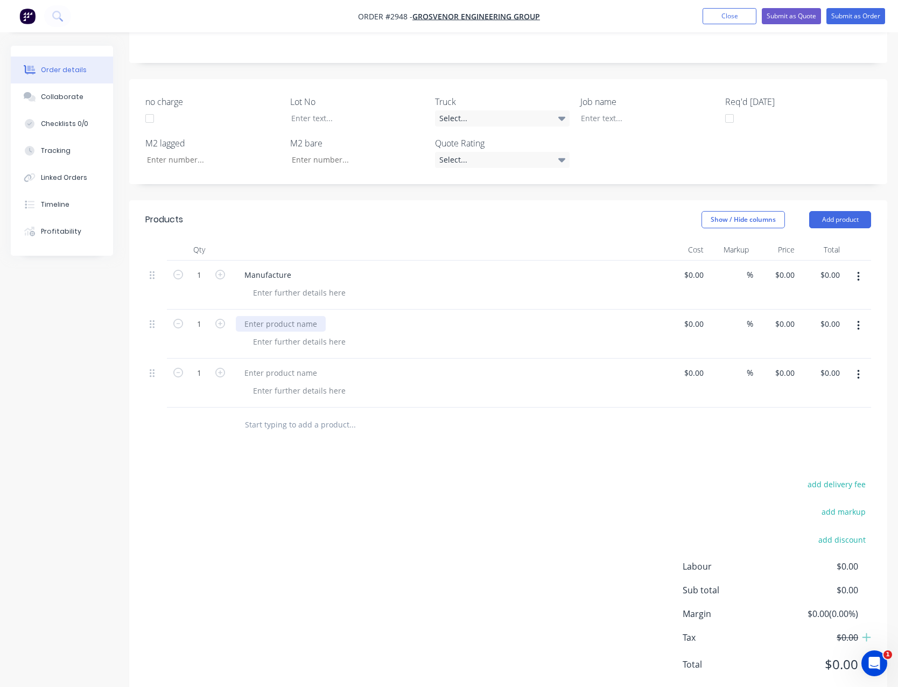
click at [271, 316] on div at bounding box center [281, 324] width 90 height 16
click at [270, 365] on div at bounding box center [281, 373] width 90 height 16
click at [840, 211] on button "Add product" at bounding box center [840, 219] width 62 height 17
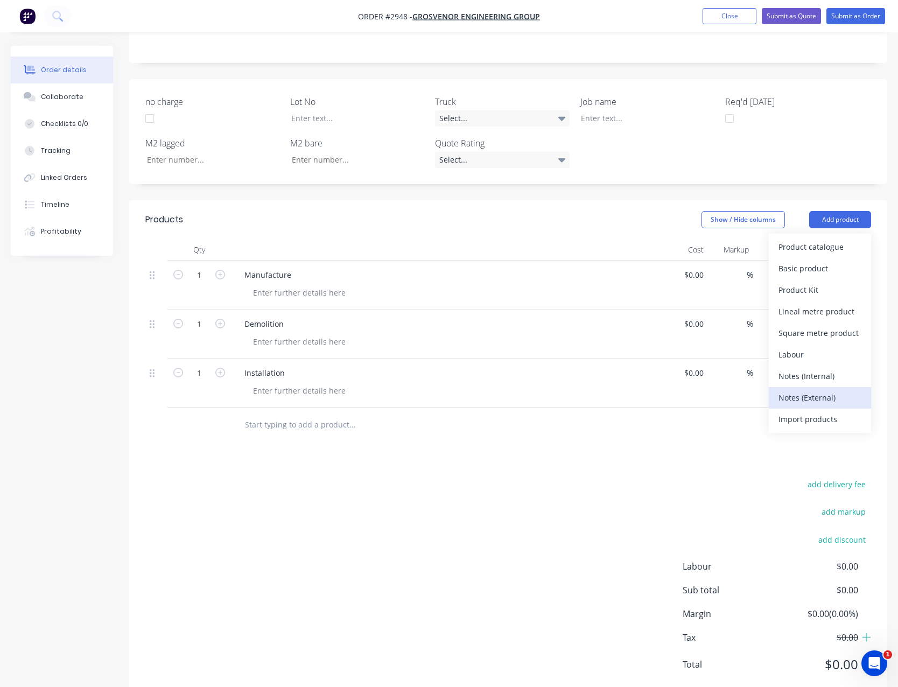
click at [828, 390] on div "Notes (External)" at bounding box center [820, 398] width 83 height 16
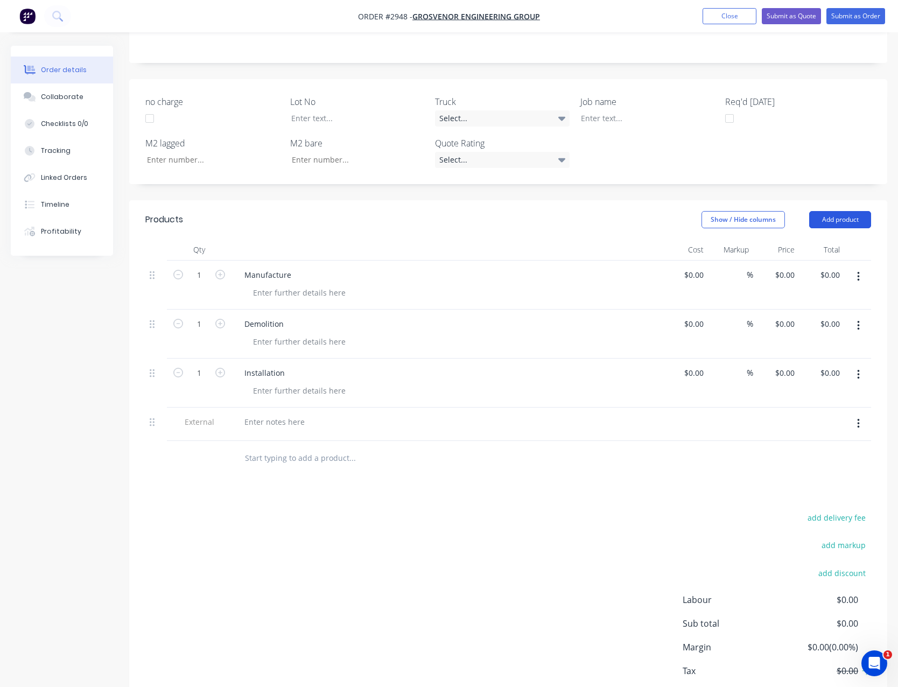
click at [851, 211] on button "Add product" at bounding box center [840, 219] width 62 height 17
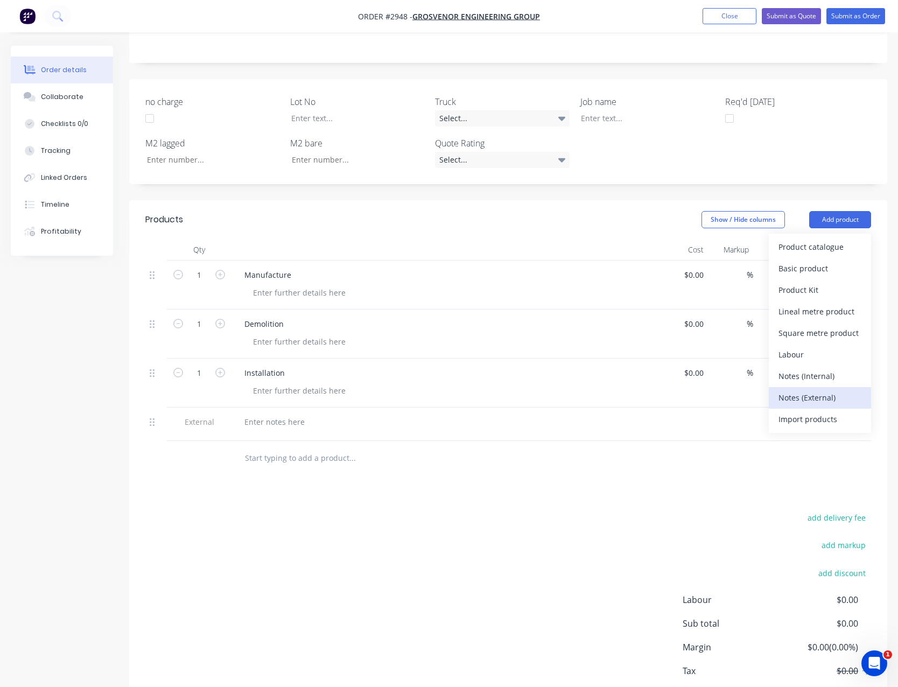
click at [825, 390] on div "Notes (External)" at bounding box center [820, 398] width 83 height 16
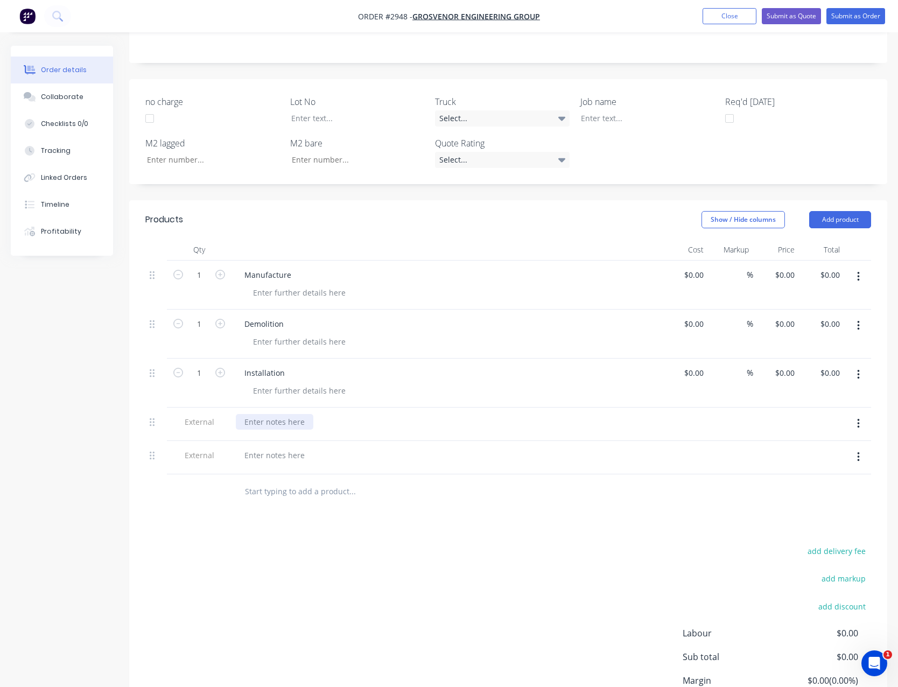
click at [259, 414] on div at bounding box center [275, 422] width 78 height 16
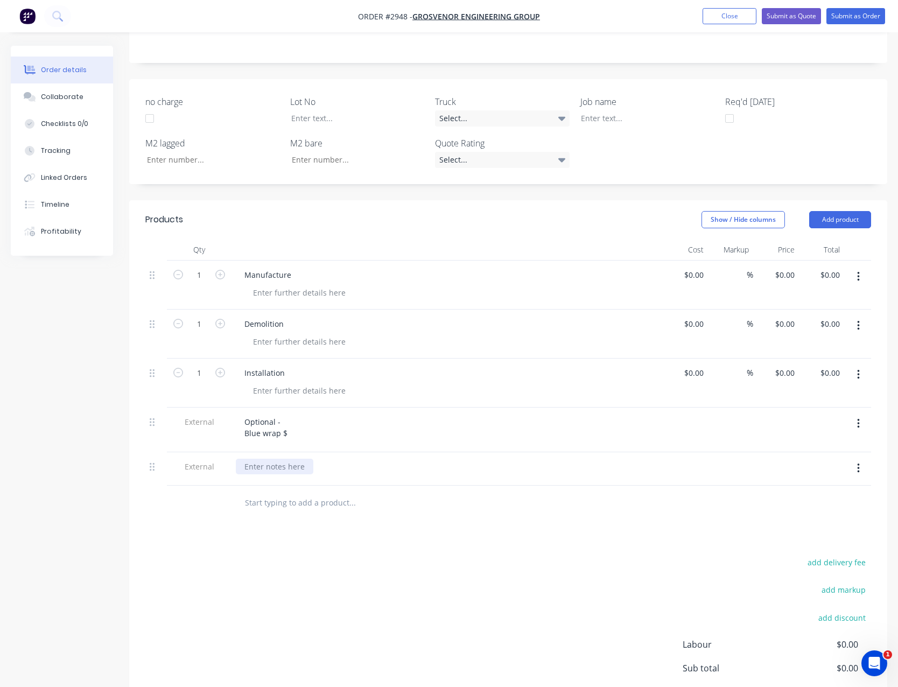
click at [261, 459] on div at bounding box center [275, 467] width 78 height 16
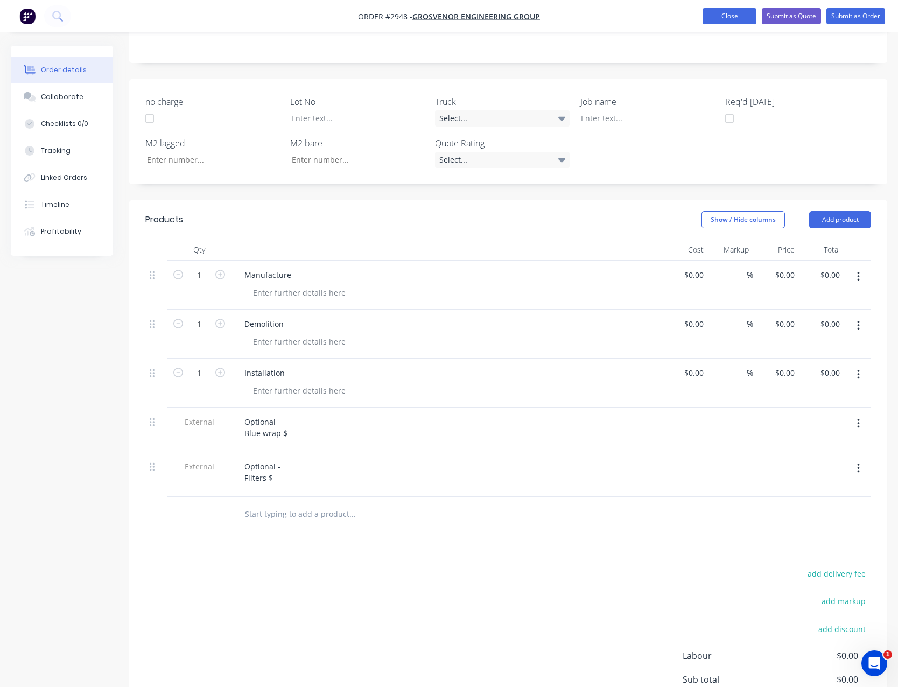
click at [718, 15] on button "Close" at bounding box center [730, 16] width 54 height 16
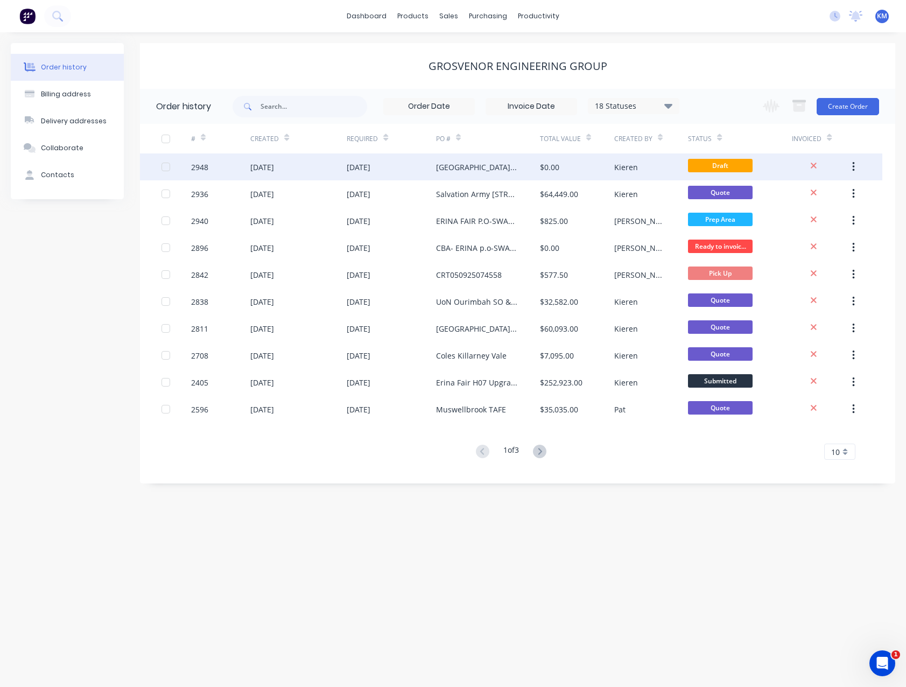
click at [475, 164] on div "[GEOGRAPHIC_DATA] [GEOGRAPHIC_DATA][MEDICAL_DATA]" at bounding box center [477, 167] width 82 height 11
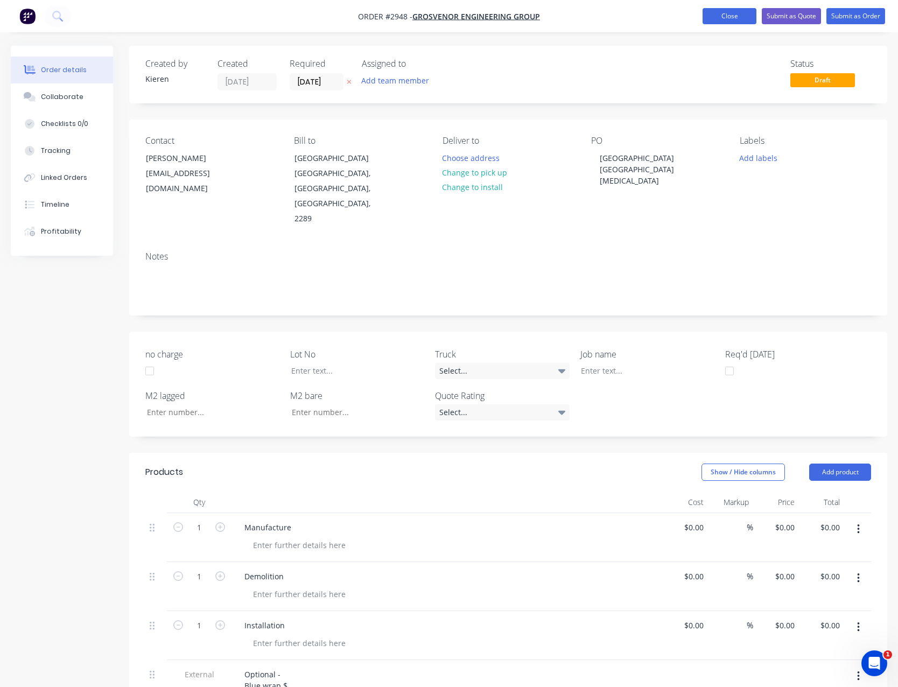
click at [735, 23] on button "Close" at bounding box center [730, 16] width 54 height 16
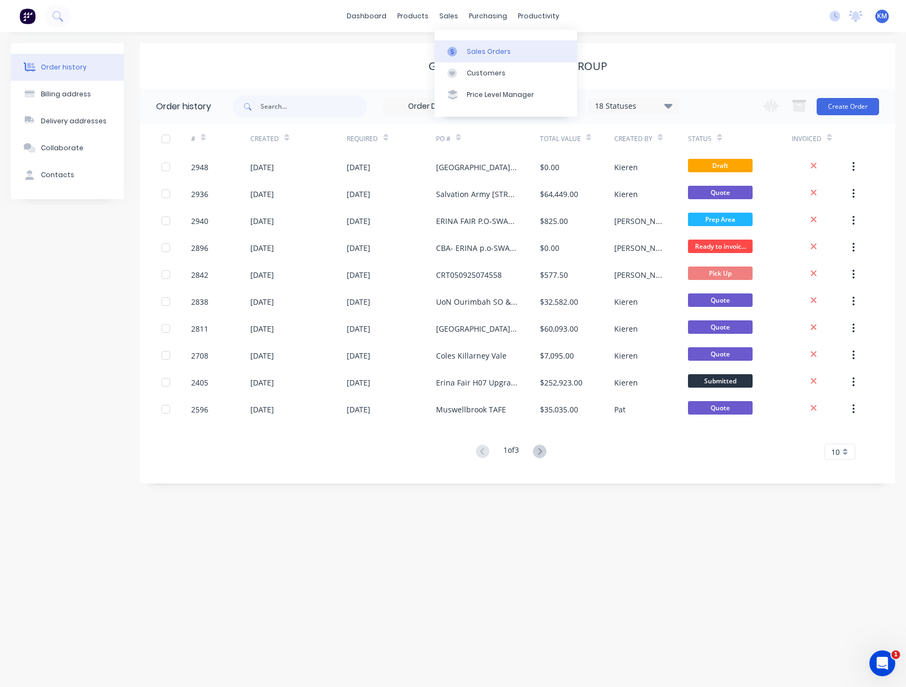
click at [480, 47] on div "Sales Orders" at bounding box center [489, 52] width 44 height 10
